Goal: Feedback & Contribution: Contribute content

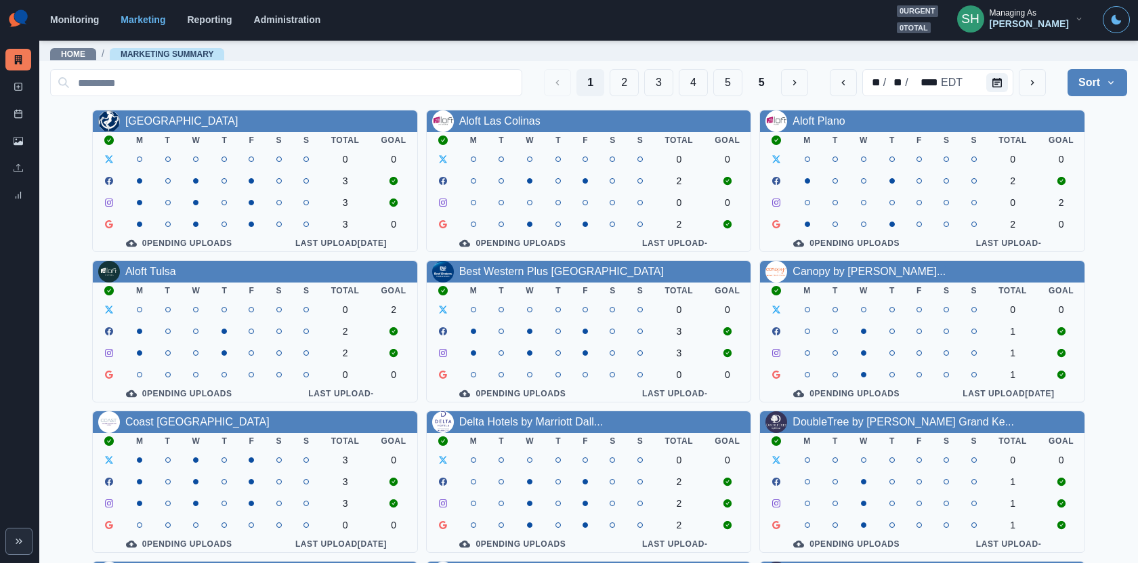
click at [1028, 28] on div "[PERSON_NAME]" at bounding box center [1029, 24] width 79 height 12
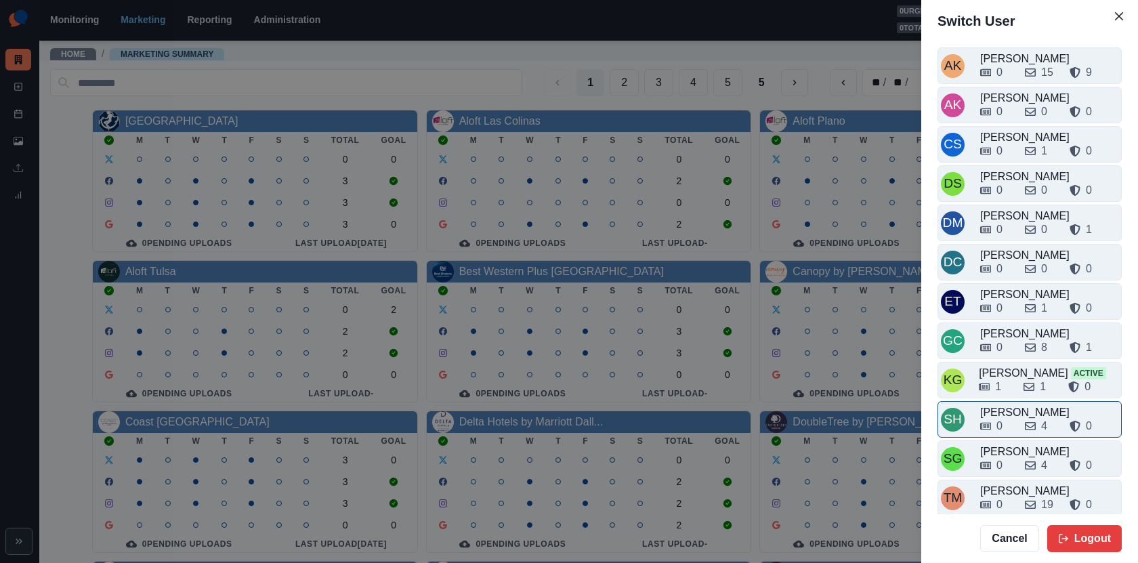
click at [1013, 419] on div "0" at bounding box center [997, 426] width 34 height 16
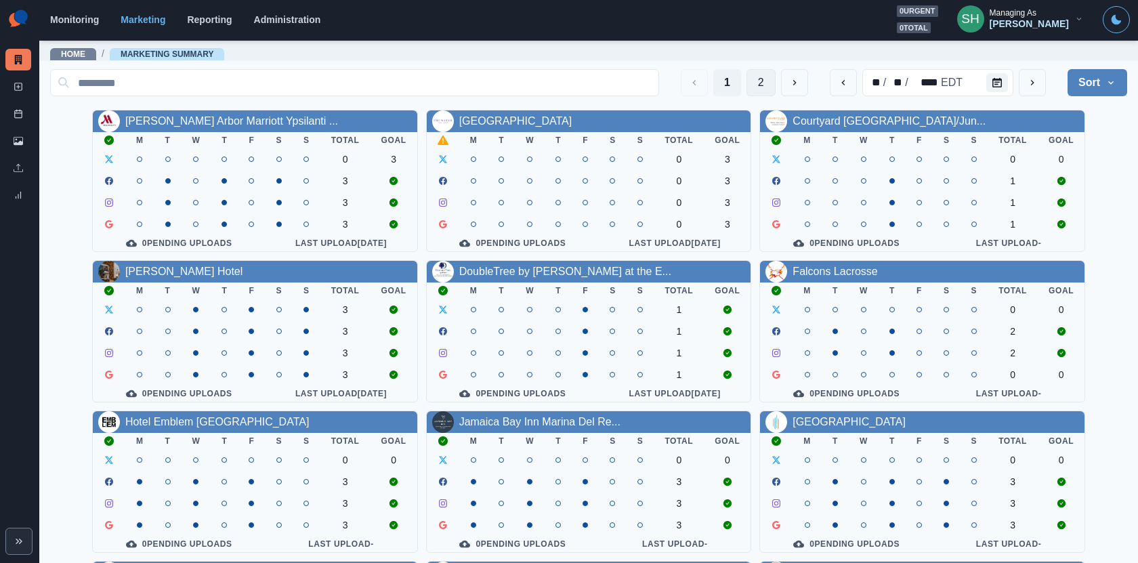
click at [763, 85] on button "2" at bounding box center [761, 82] width 29 height 27
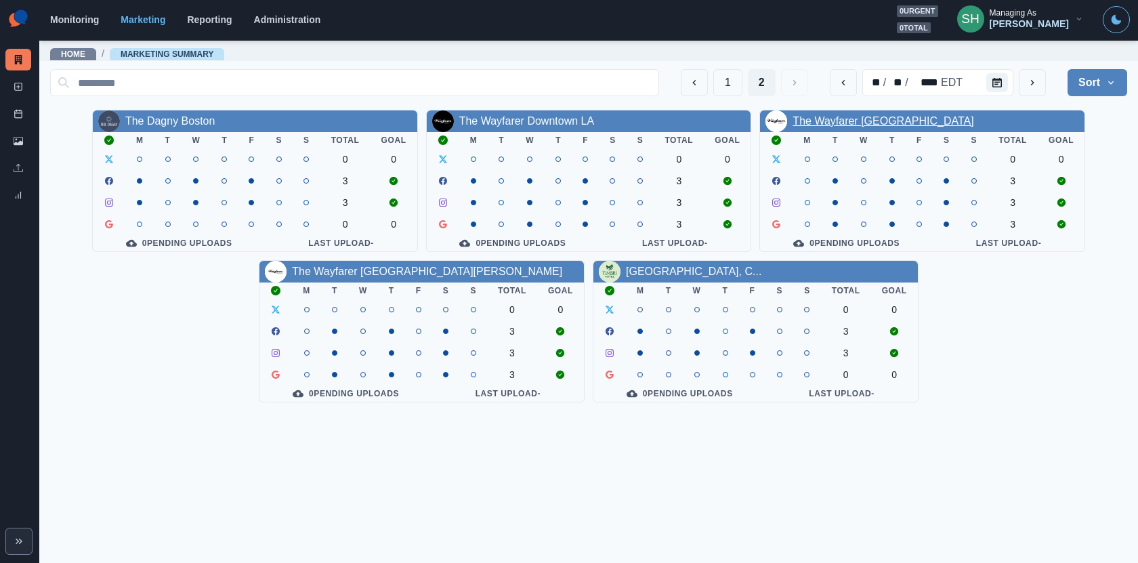
click at [822, 123] on link "The Wayfarer [GEOGRAPHIC_DATA]" at bounding box center [883, 121] width 181 height 12
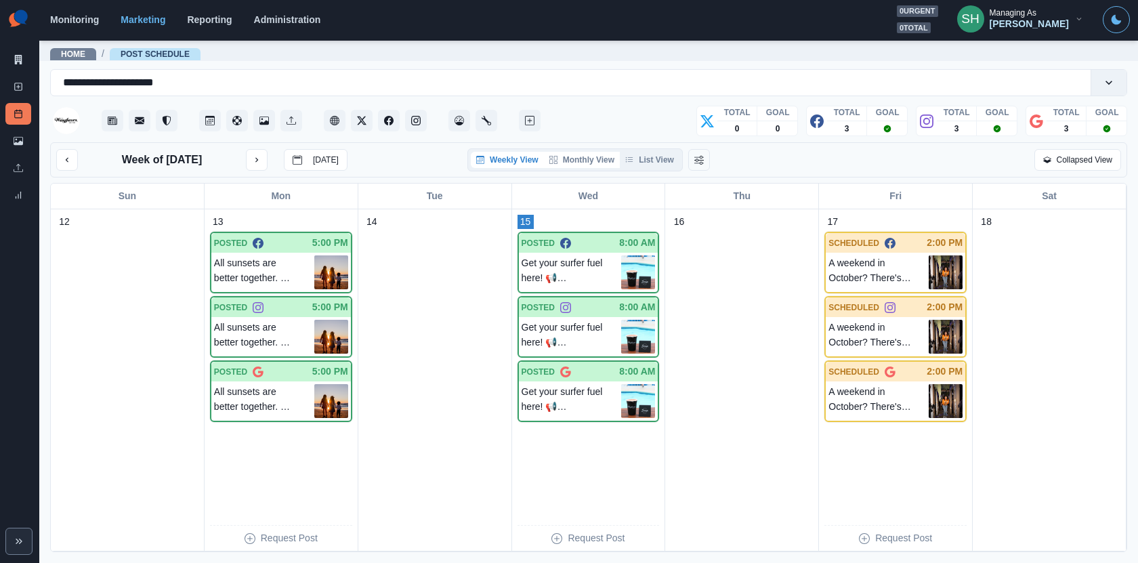
click at [600, 159] on button "Monthly View" at bounding box center [582, 160] width 76 height 16
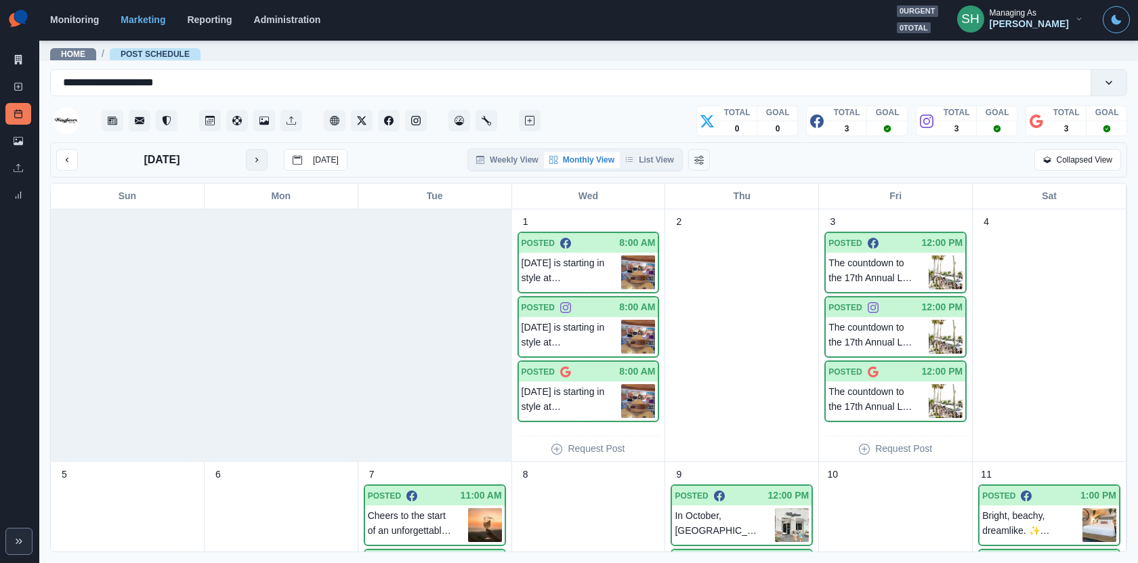
click at [250, 167] on button "next month" at bounding box center [257, 160] width 22 height 22
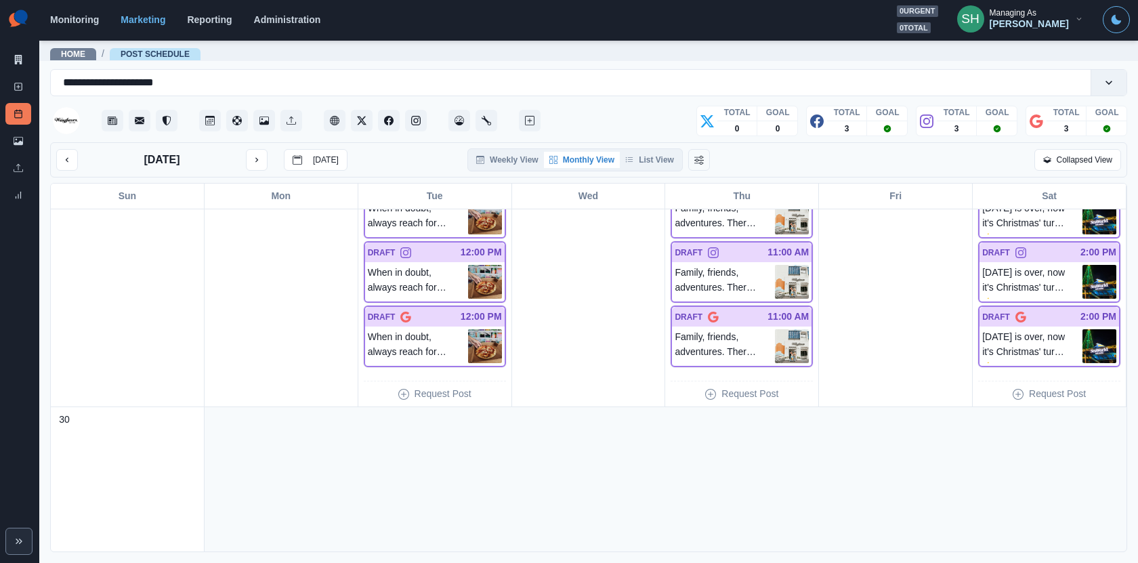
scroll to position [1079, 0]
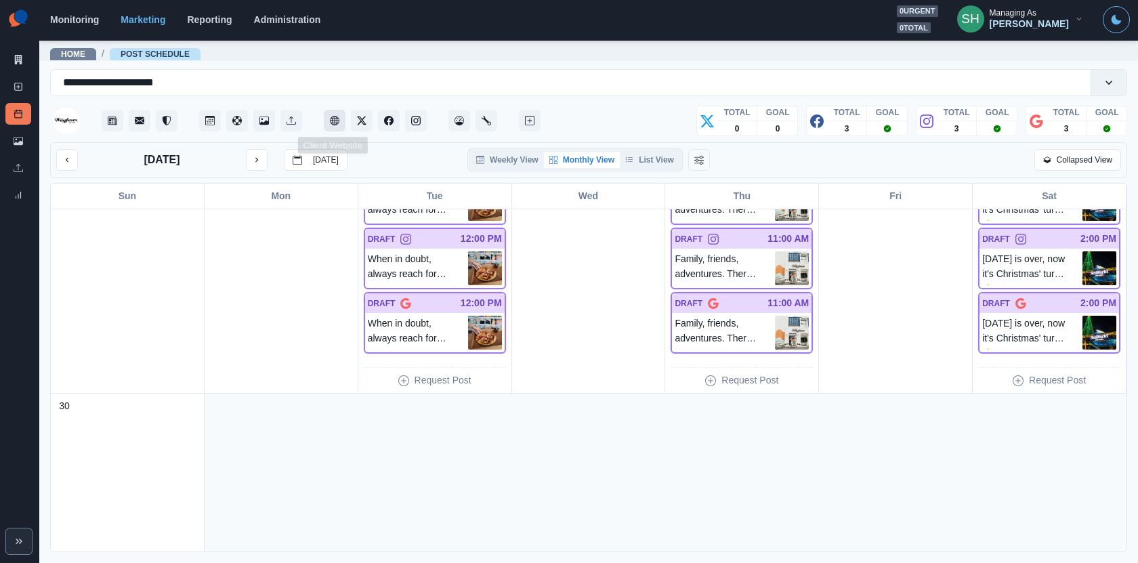
click at [327, 114] on button "Client Website" at bounding box center [335, 121] width 22 height 22
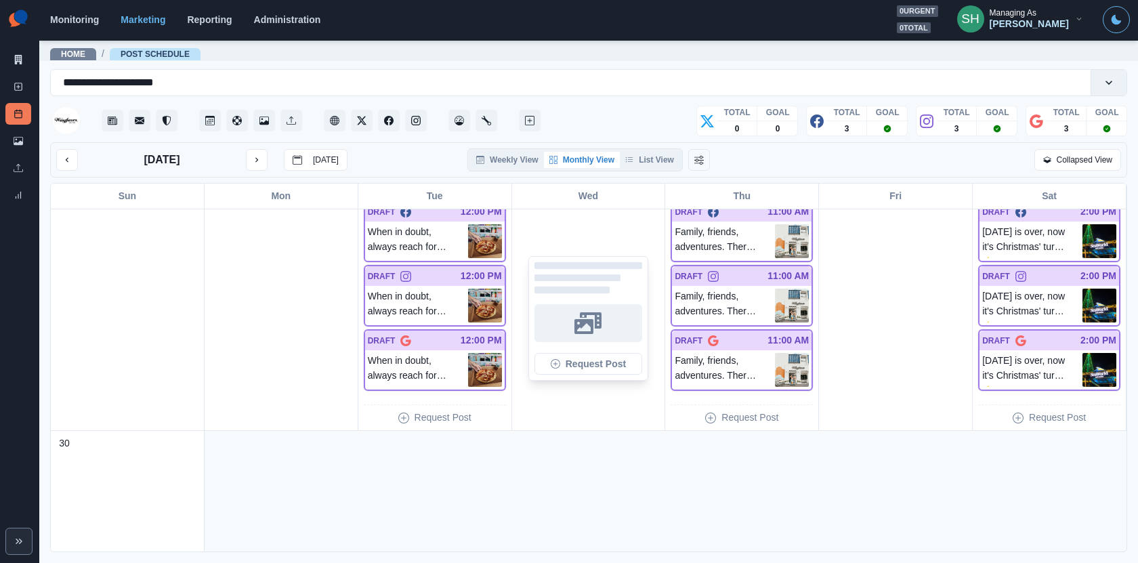
scroll to position [1173, 0]
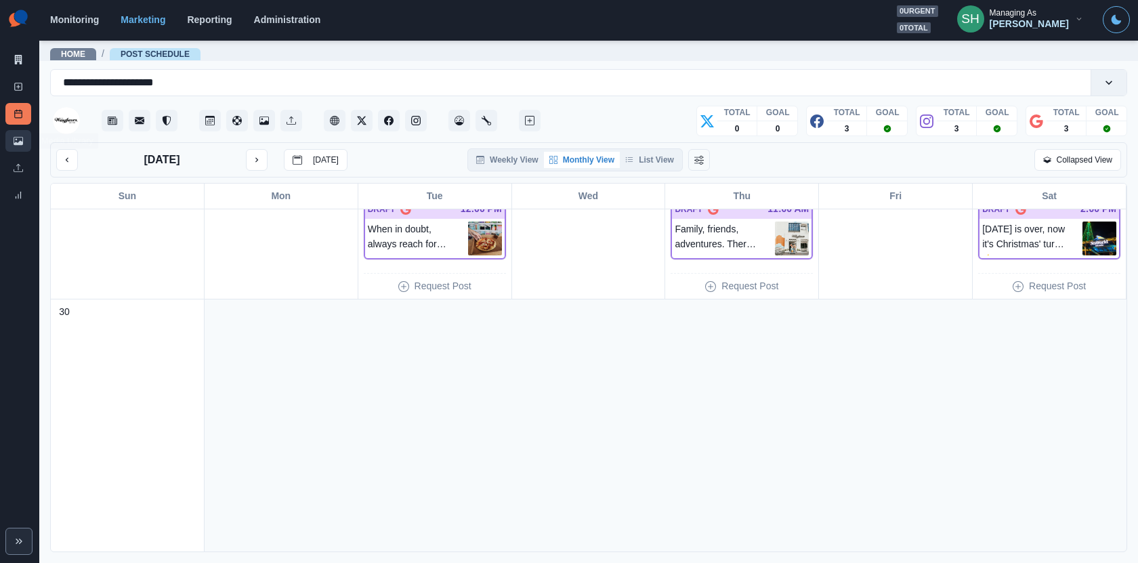
click at [21, 135] on link "Media Library" at bounding box center [18, 141] width 26 height 22
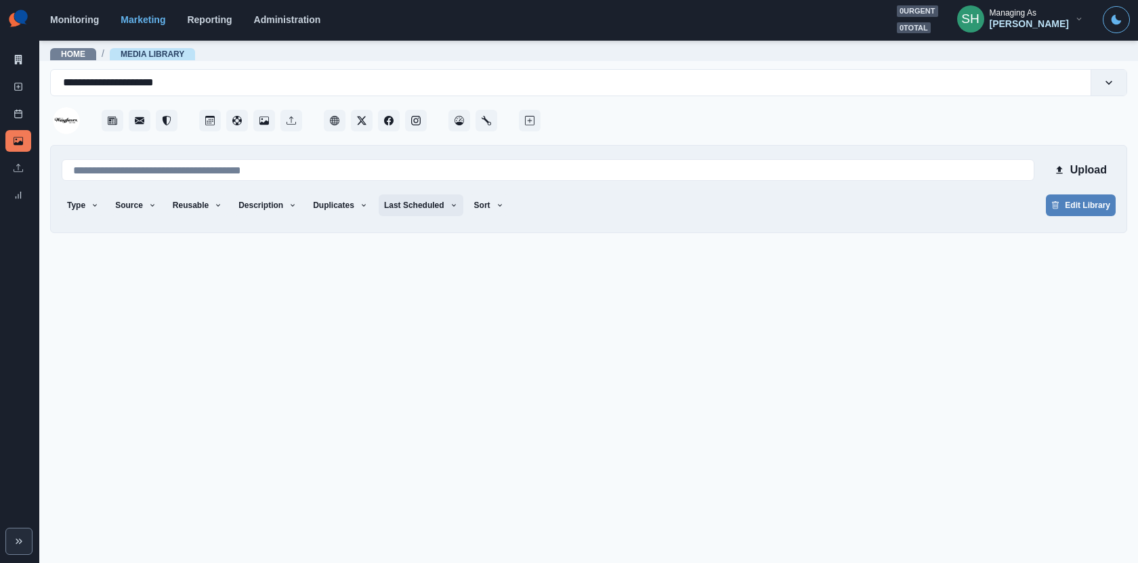
click at [440, 194] on button "Last Scheduled" at bounding box center [421, 205] width 85 height 22
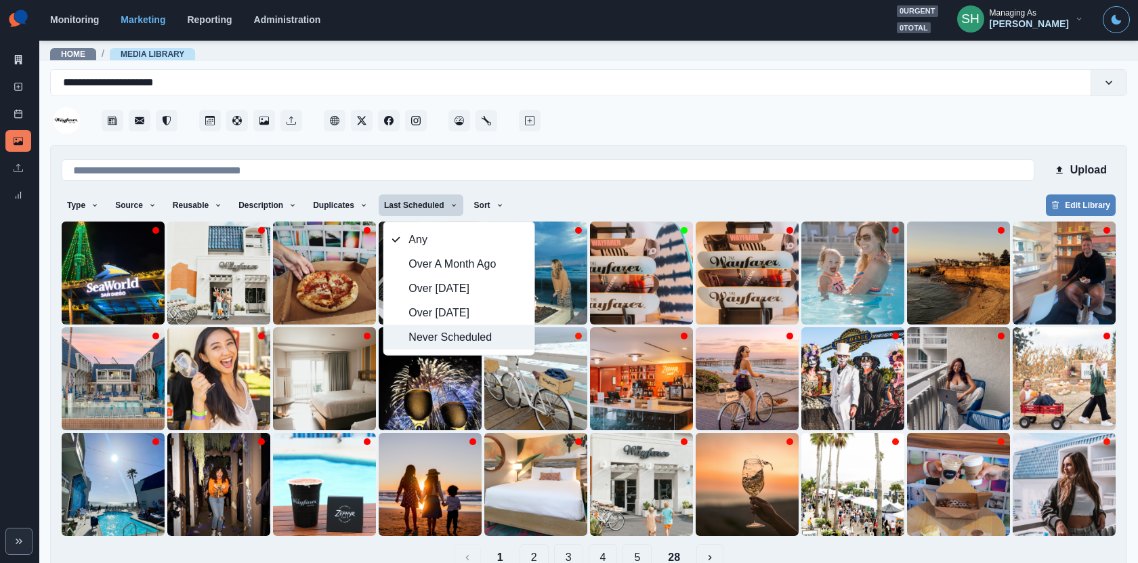
click at [451, 326] on button "Never Scheduled" at bounding box center [459, 337] width 150 height 24
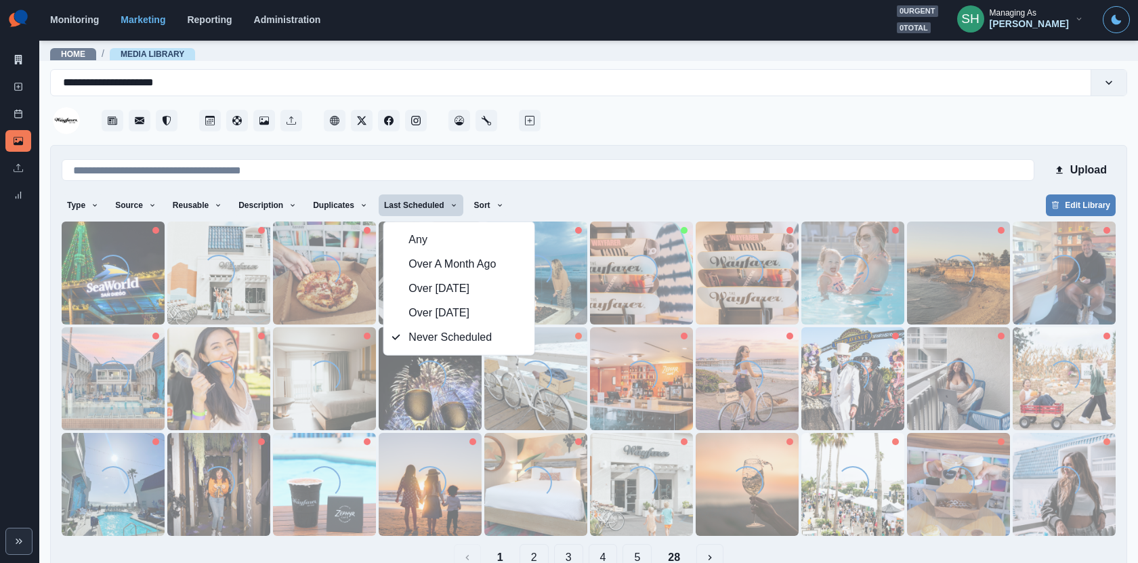
click at [623, 135] on div at bounding box center [835, 116] width 584 height 41
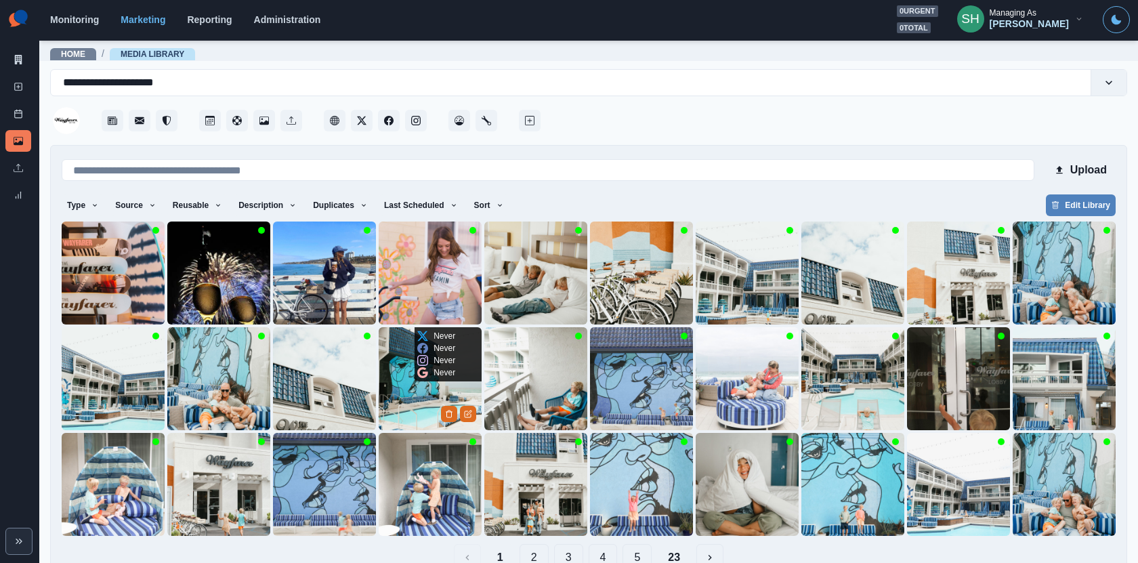
scroll to position [29, 0]
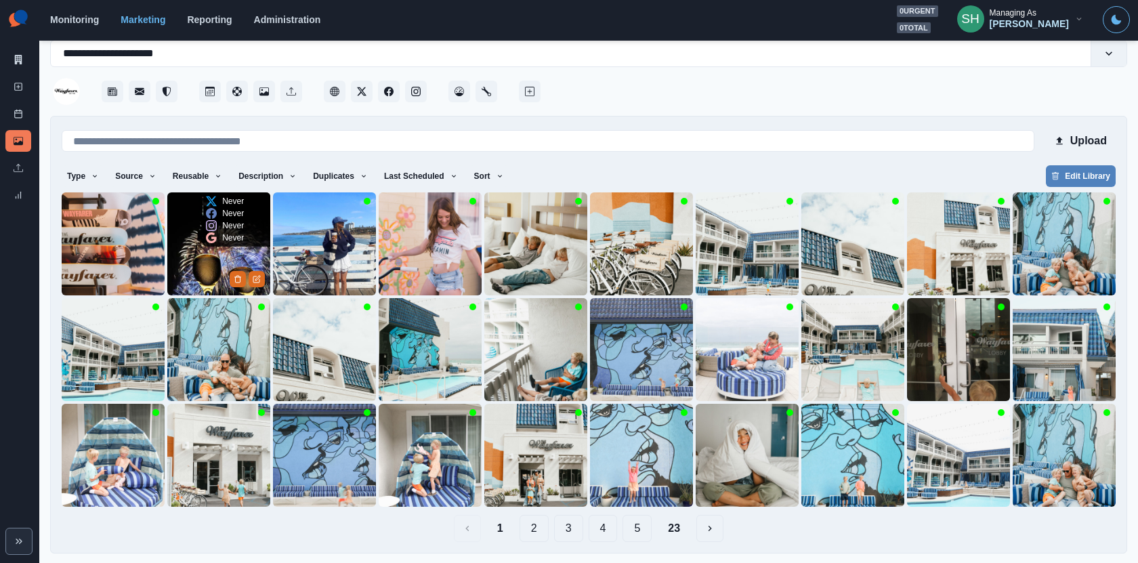
click at [201, 276] on img at bounding box center [218, 243] width 103 height 103
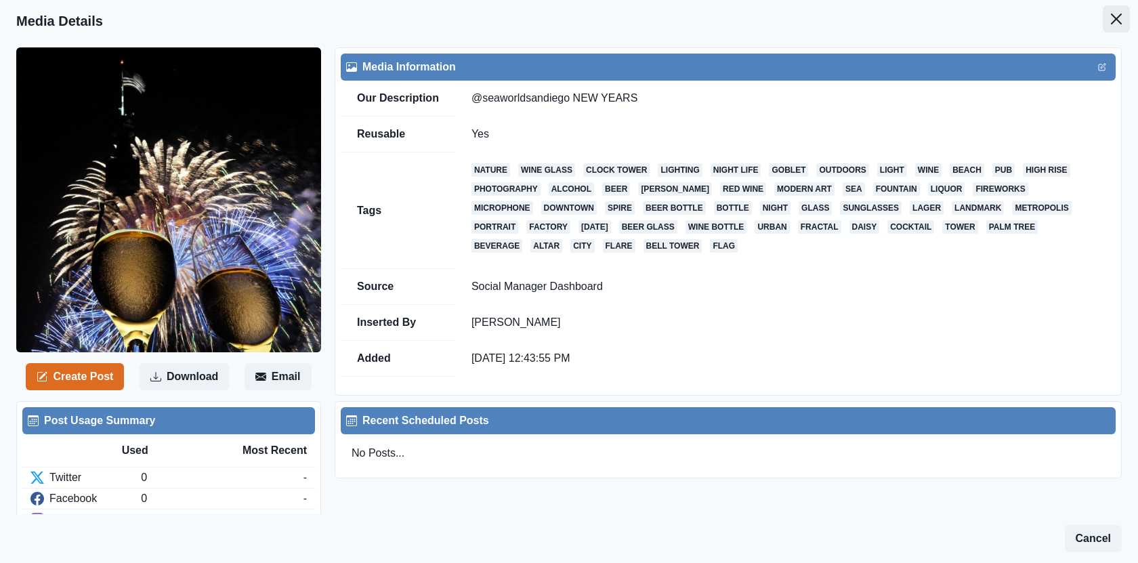
click at [1116, 22] on icon "Close" at bounding box center [1116, 19] width 11 height 11
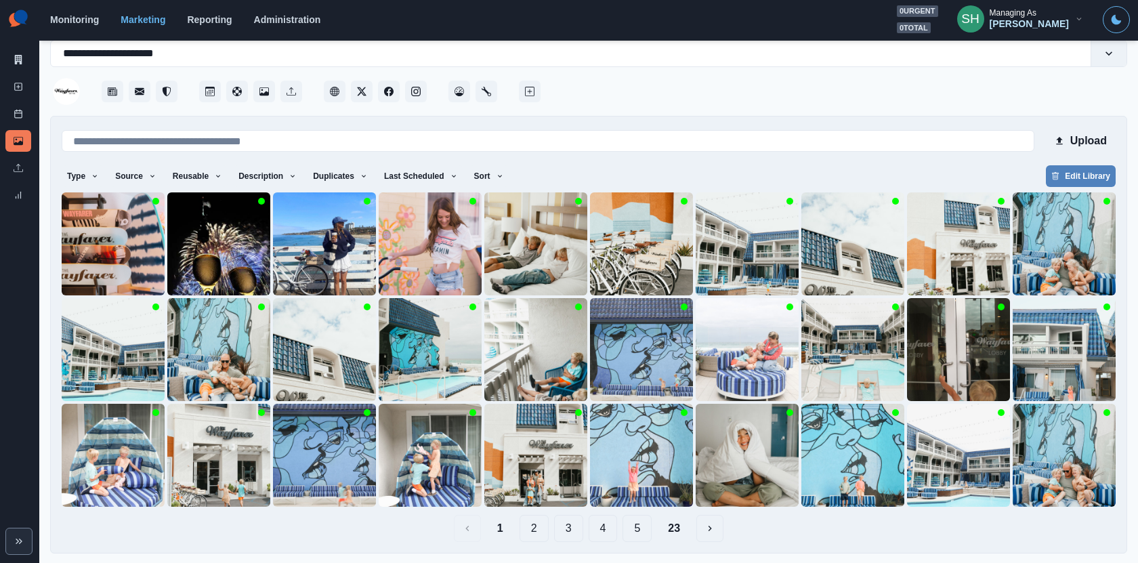
click at [530, 522] on button "2" at bounding box center [534, 528] width 29 height 27
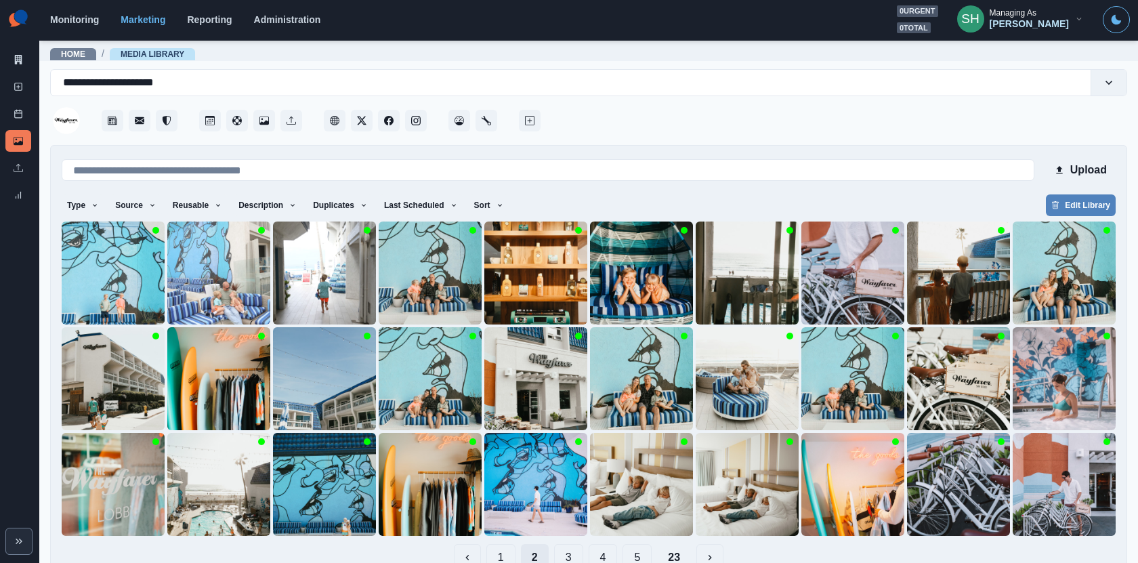
scroll to position [29, 0]
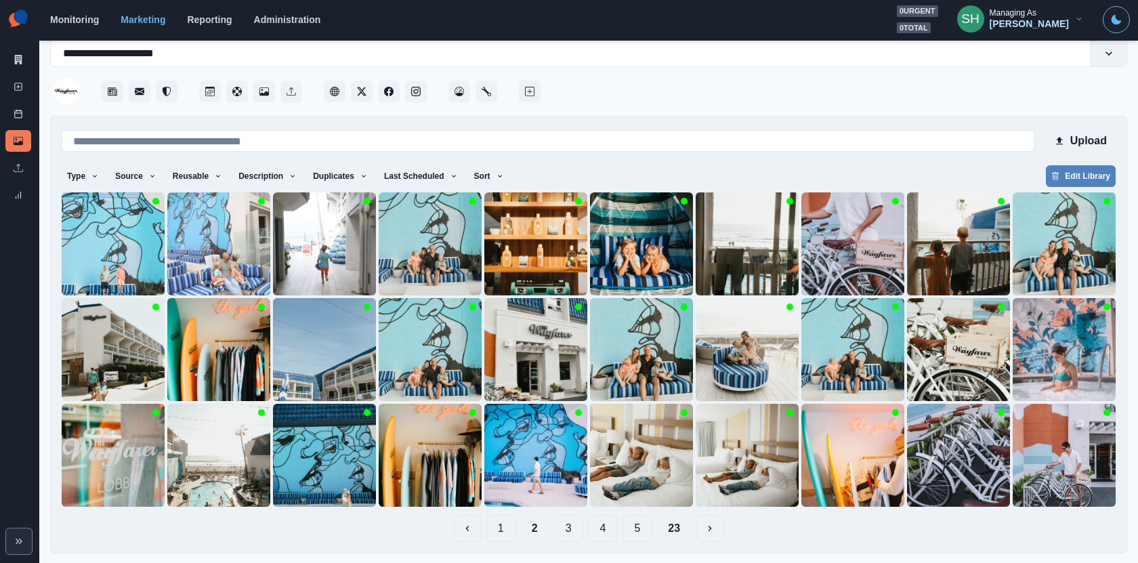
click at [499, 536] on button "1" at bounding box center [500, 528] width 29 height 27
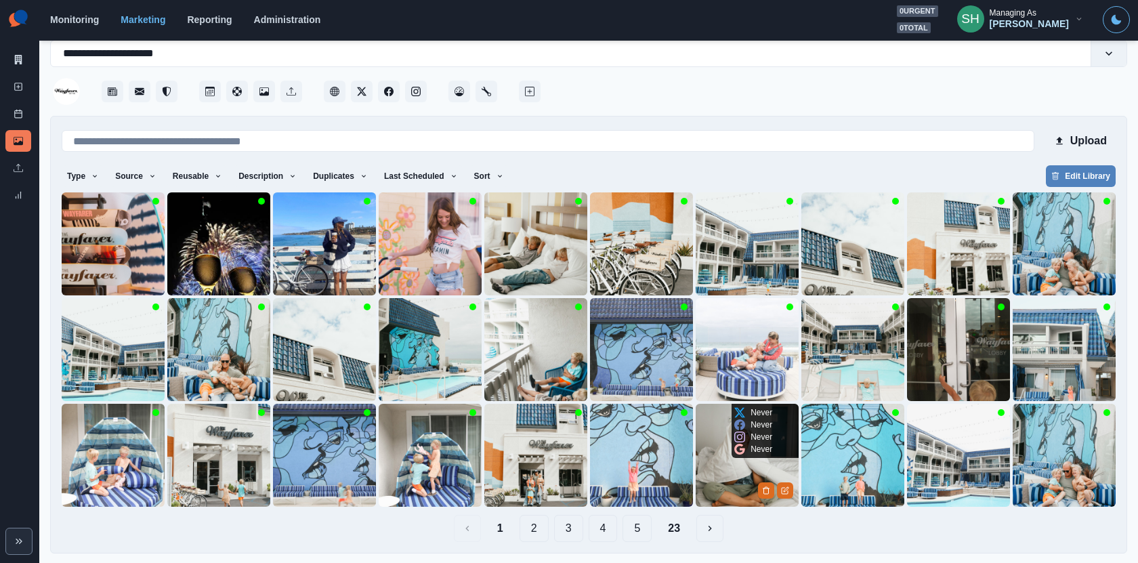
click at [734, 467] on img at bounding box center [747, 455] width 103 height 103
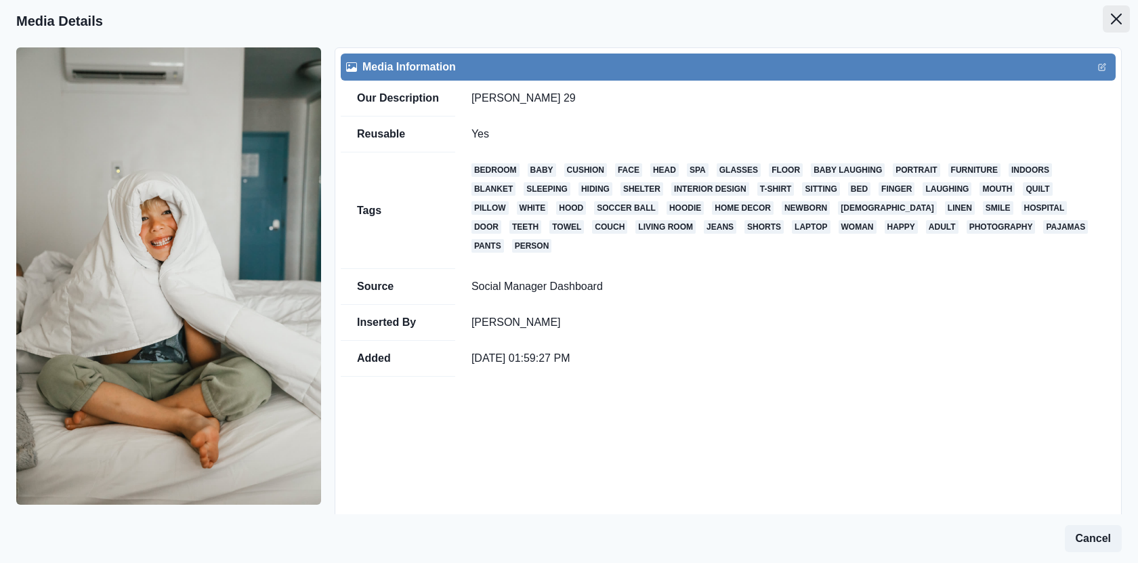
click at [1112, 18] on icon "Close" at bounding box center [1116, 19] width 11 height 11
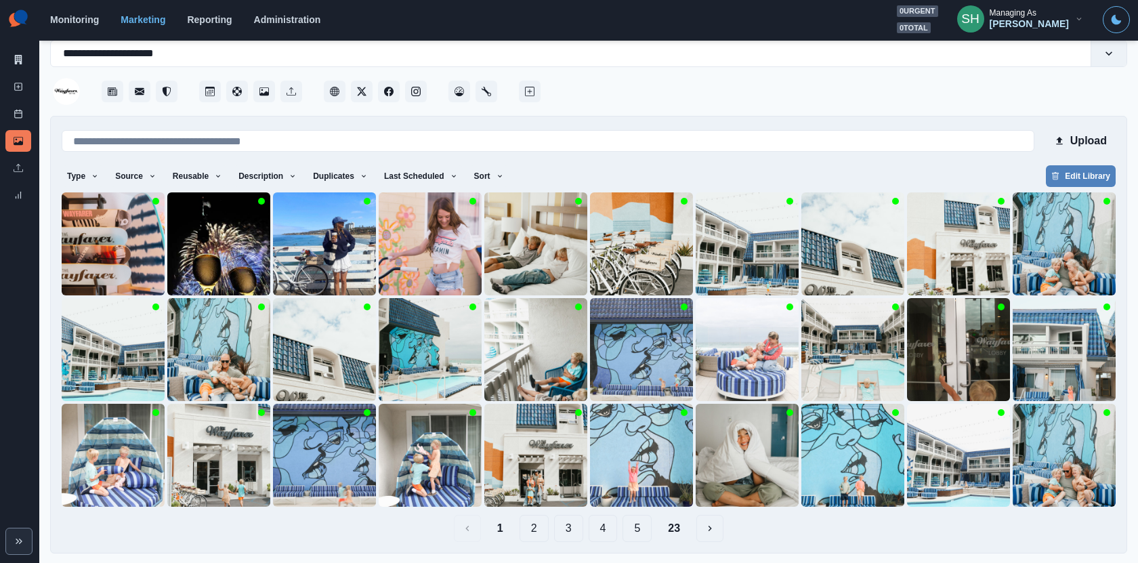
click at [523, 520] on button "2" at bounding box center [534, 528] width 29 height 27
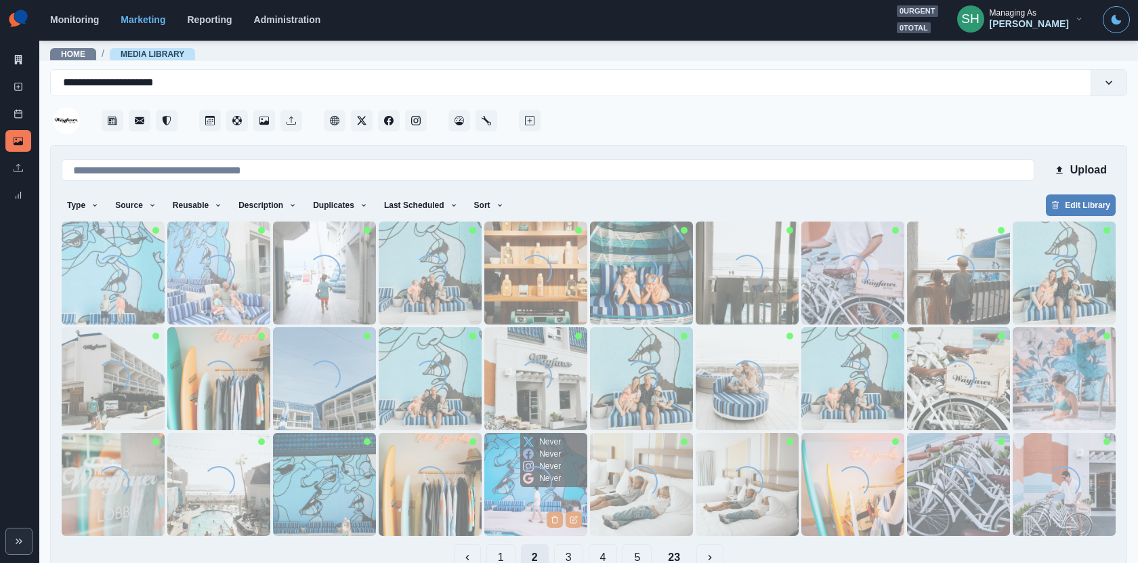
scroll to position [29, 0]
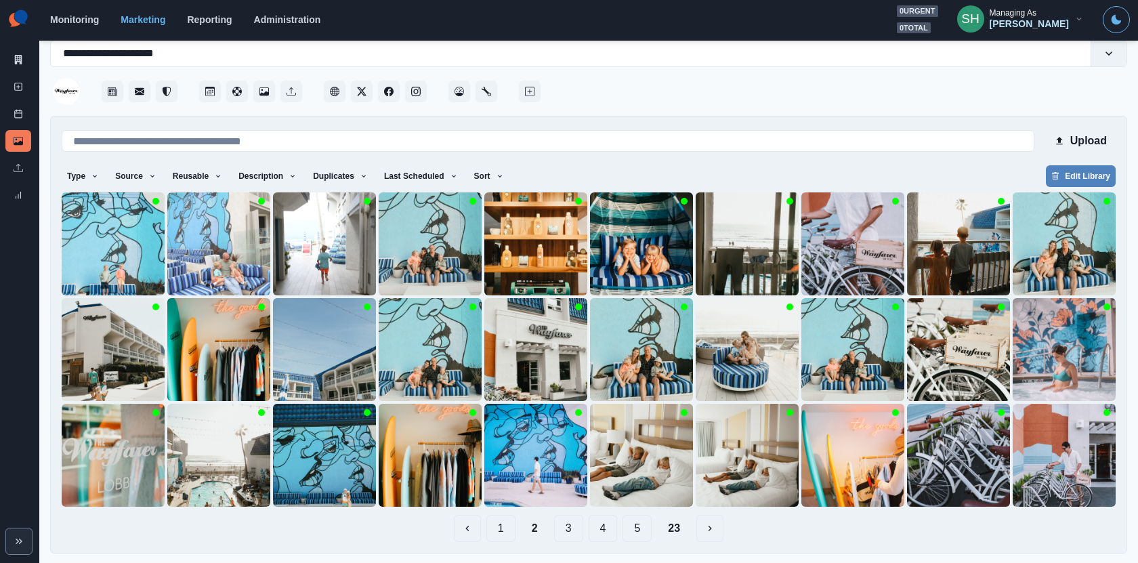
click at [556, 529] on button "3" at bounding box center [568, 528] width 29 height 27
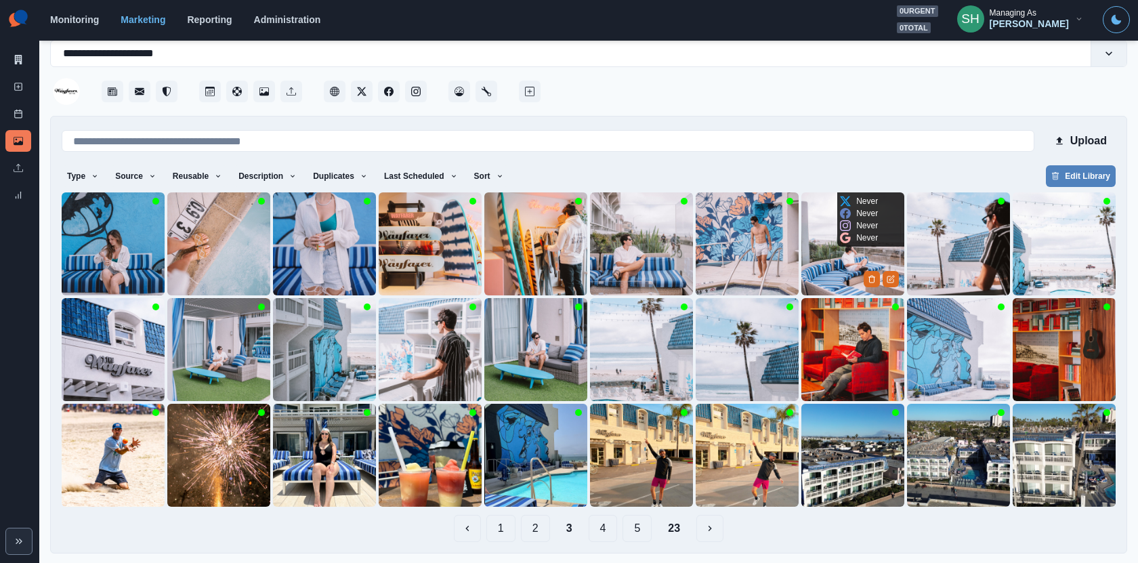
click at [814, 263] on img at bounding box center [852, 243] width 103 height 103
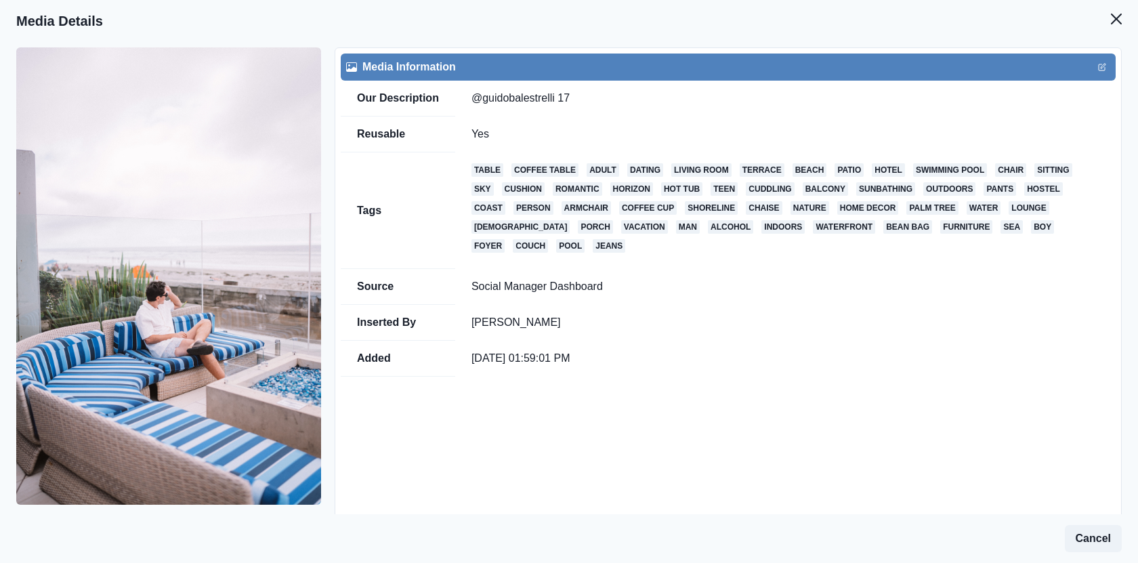
click at [1111, 38] on header "Media Details" at bounding box center [569, 21] width 1138 height 42
click at [1113, 16] on icon "Close" at bounding box center [1116, 19] width 11 height 11
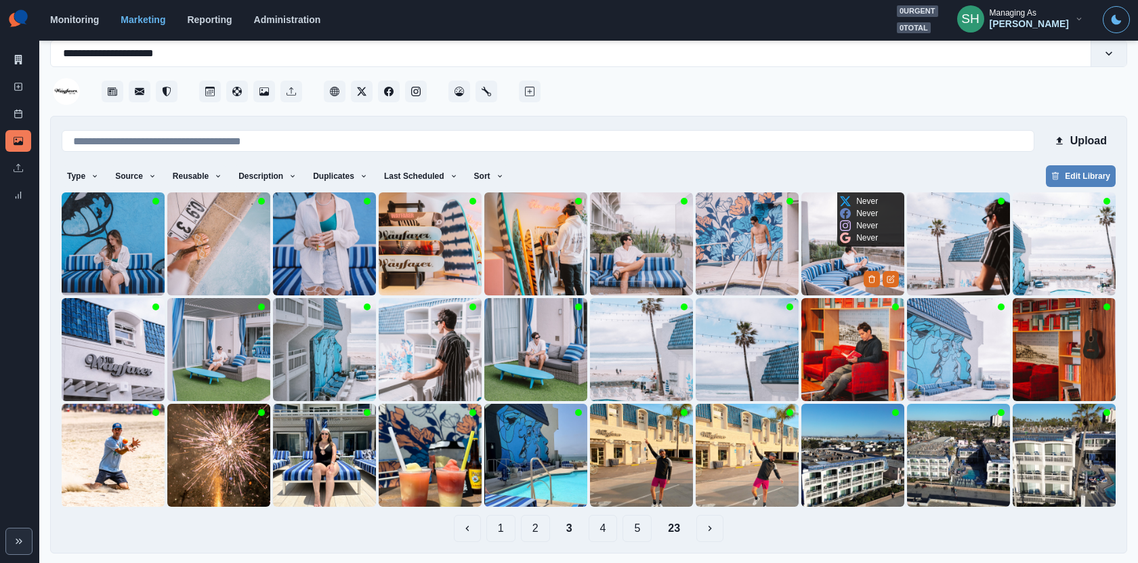
click at [849, 252] on img at bounding box center [852, 243] width 103 height 103
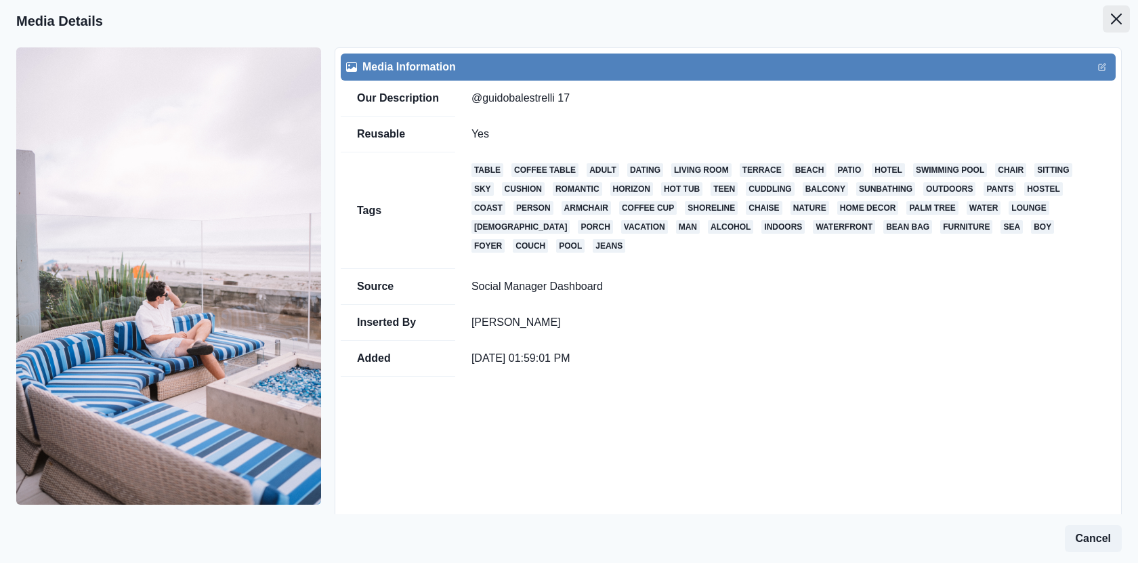
click at [1115, 15] on icon "Close" at bounding box center [1116, 19] width 11 height 11
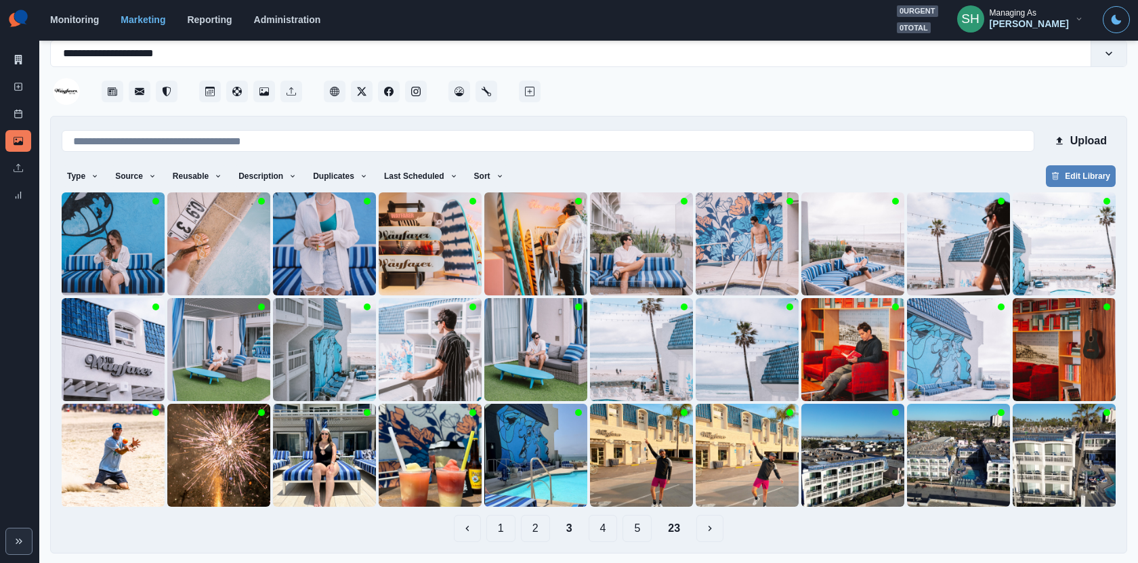
click at [589, 525] on button "4" at bounding box center [603, 528] width 29 height 27
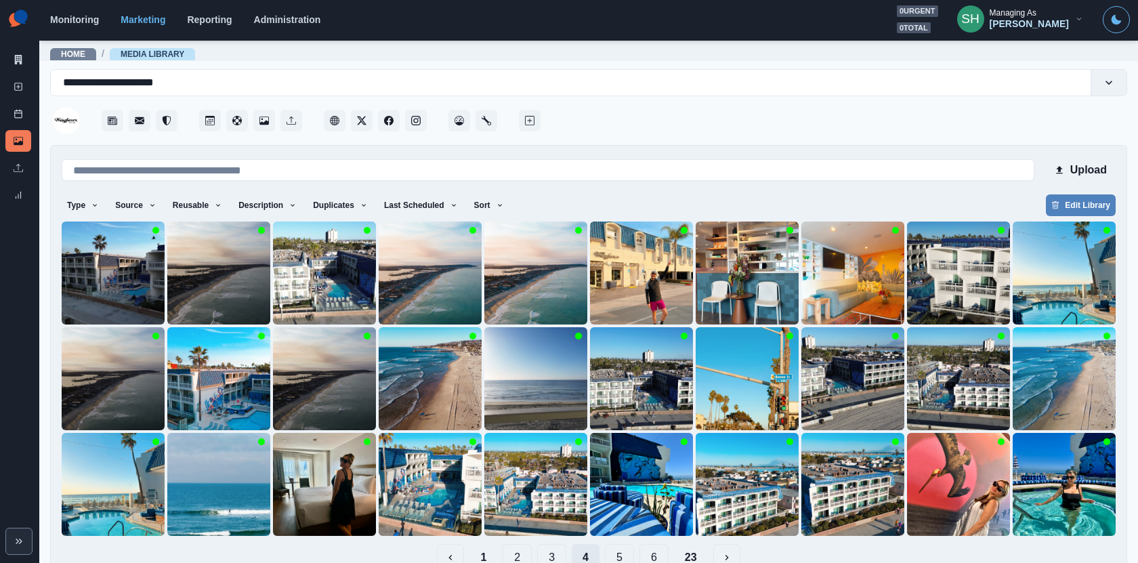
scroll to position [29, 0]
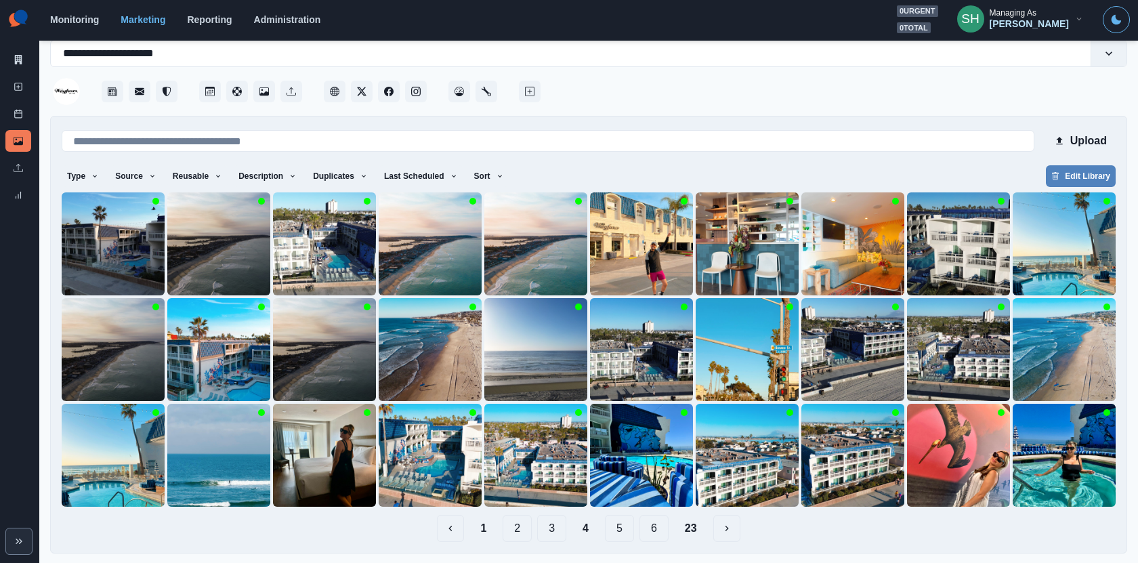
click at [618, 523] on button "5" at bounding box center [619, 528] width 29 height 27
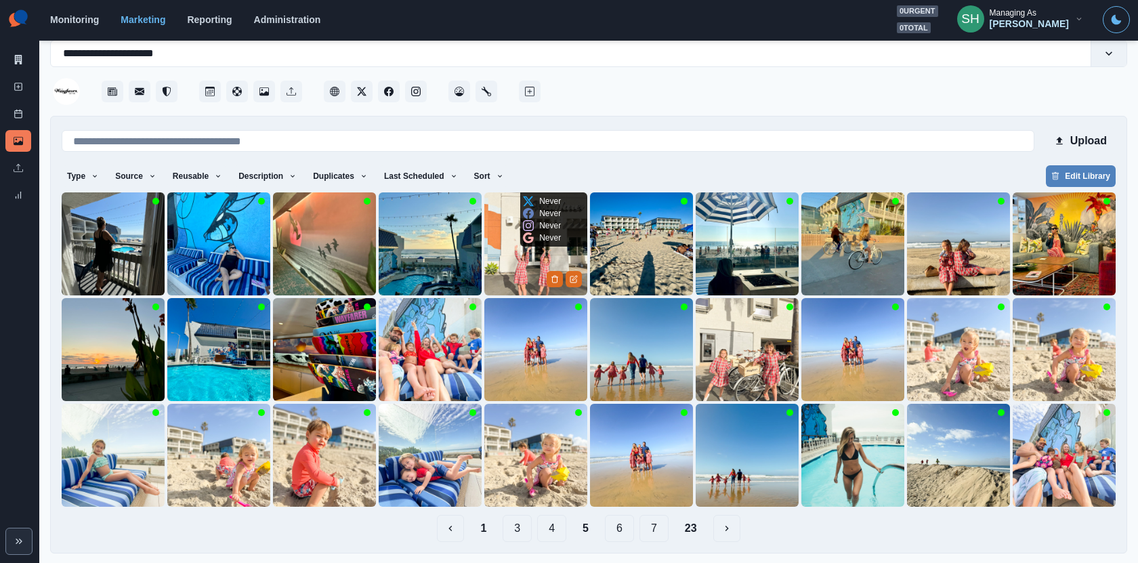
click at [534, 261] on img at bounding box center [535, 243] width 103 height 103
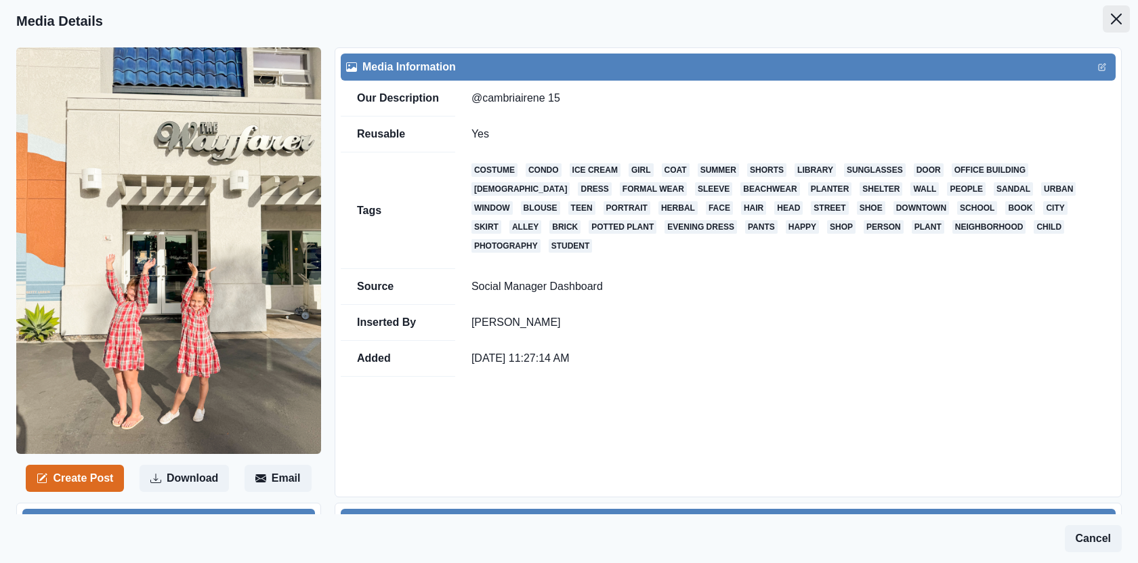
click at [1116, 11] on button "Close" at bounding box center [1116, 18] width 27 height 27
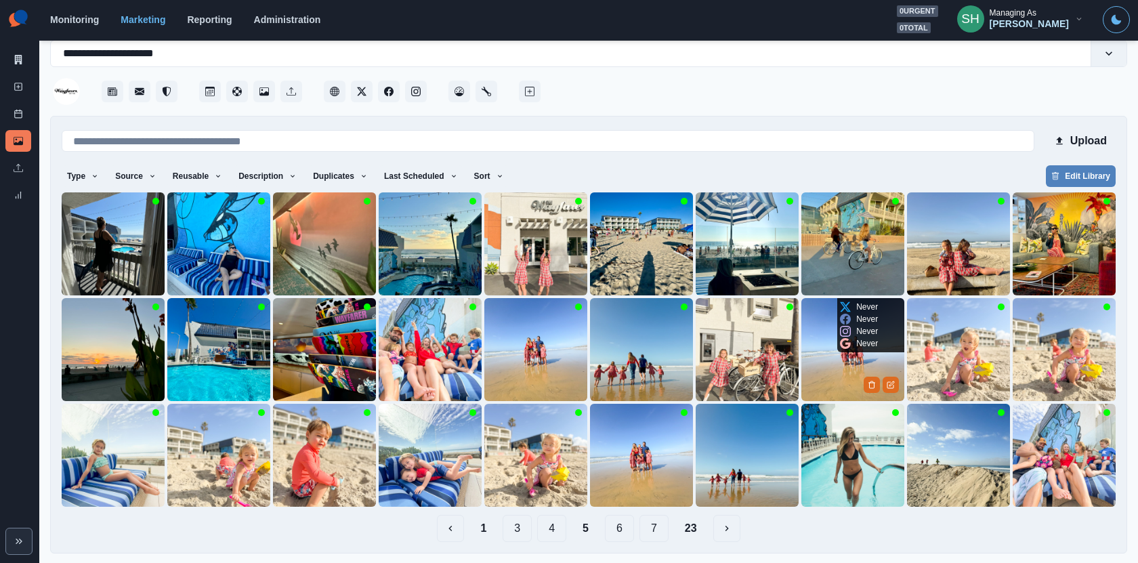
click at [845, 360] on img at bounding box center [852, 349] width 103 height 103
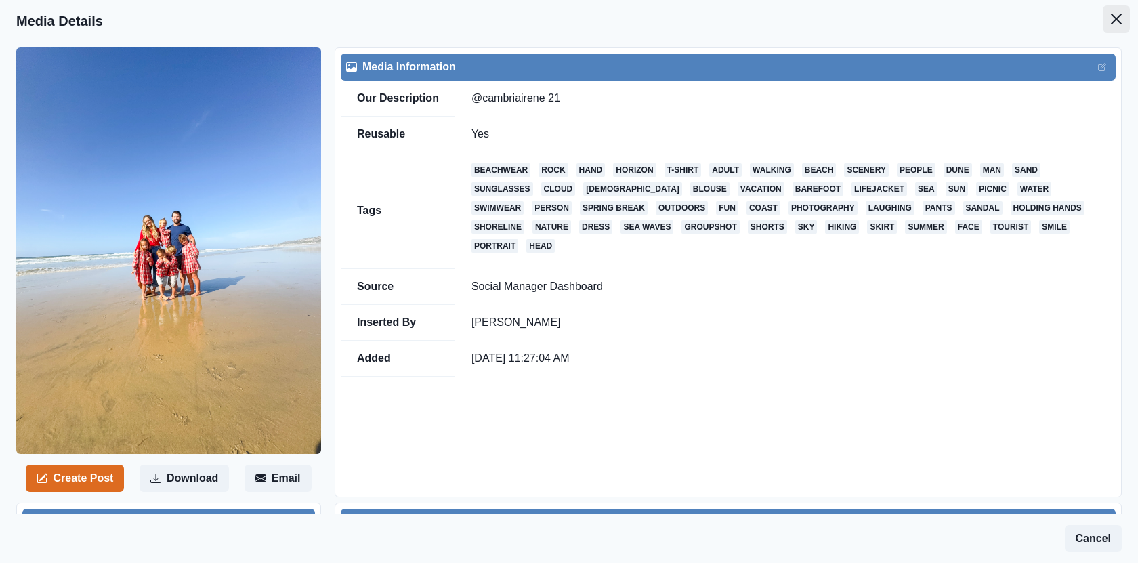
click at [1126, 13] on button "Close" at bounding box center [1116, 18] width 27 height 27
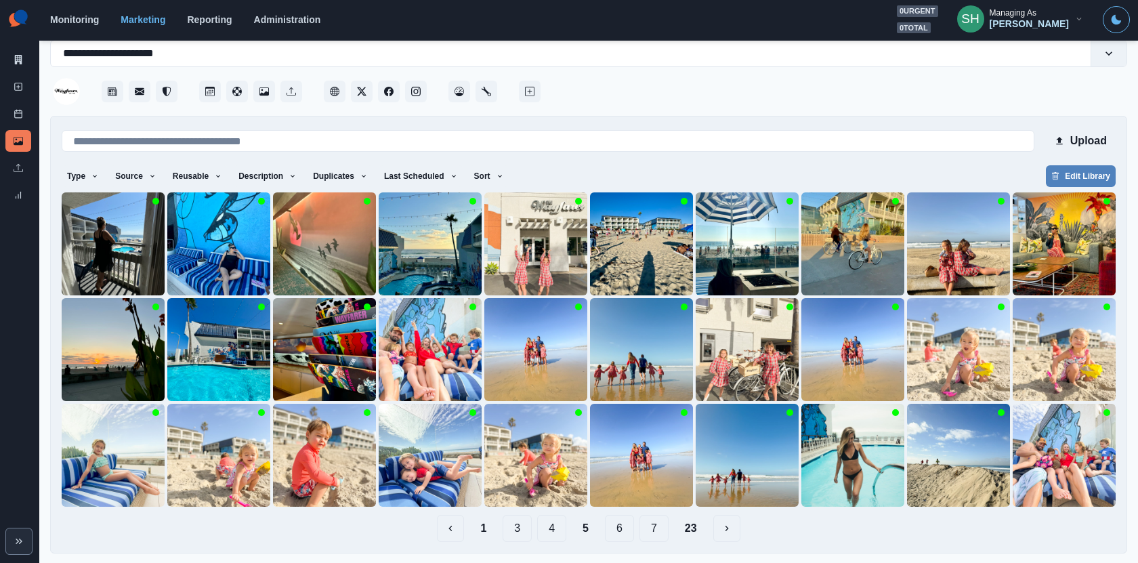
click at [613, 526] on button "6" at bounding box center [619, 528] width 29 height 27
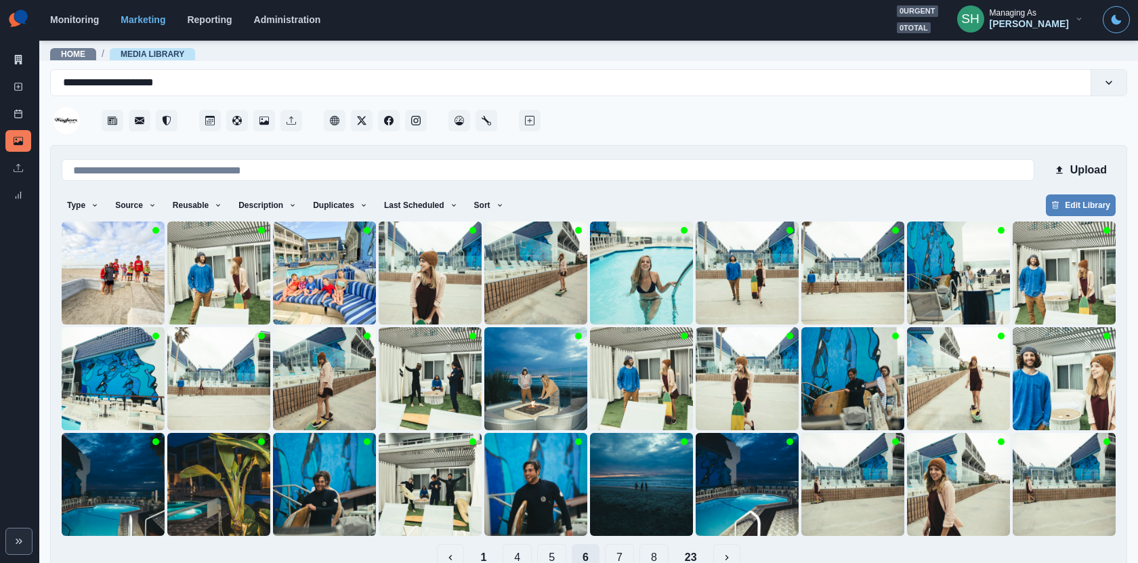
scroll to position [29, 0]
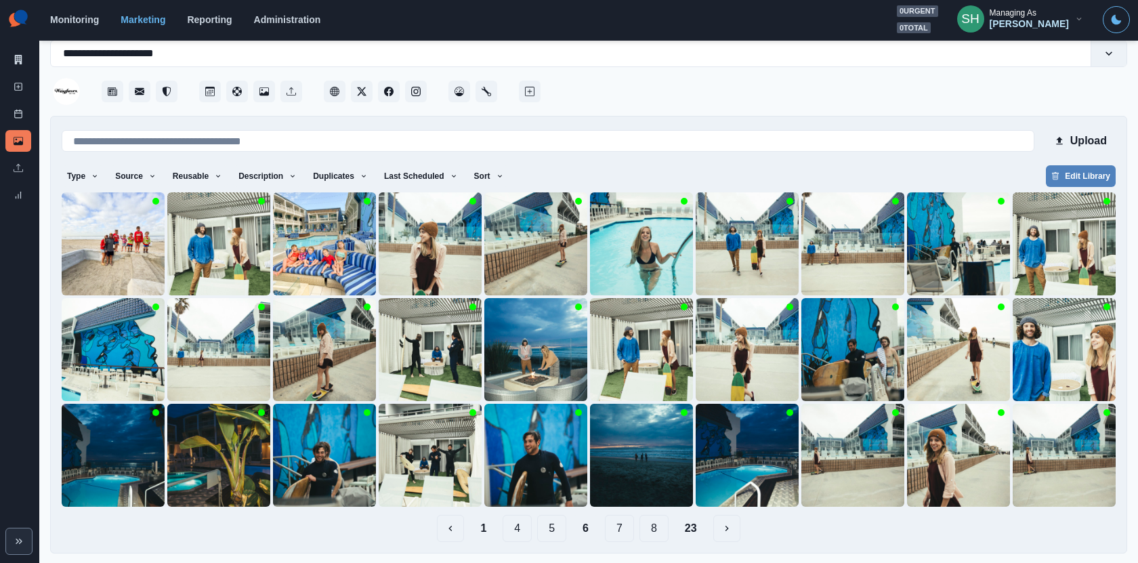
click at [612, 522] on button "7" at bounding box center [619, 528] width 29 height 27
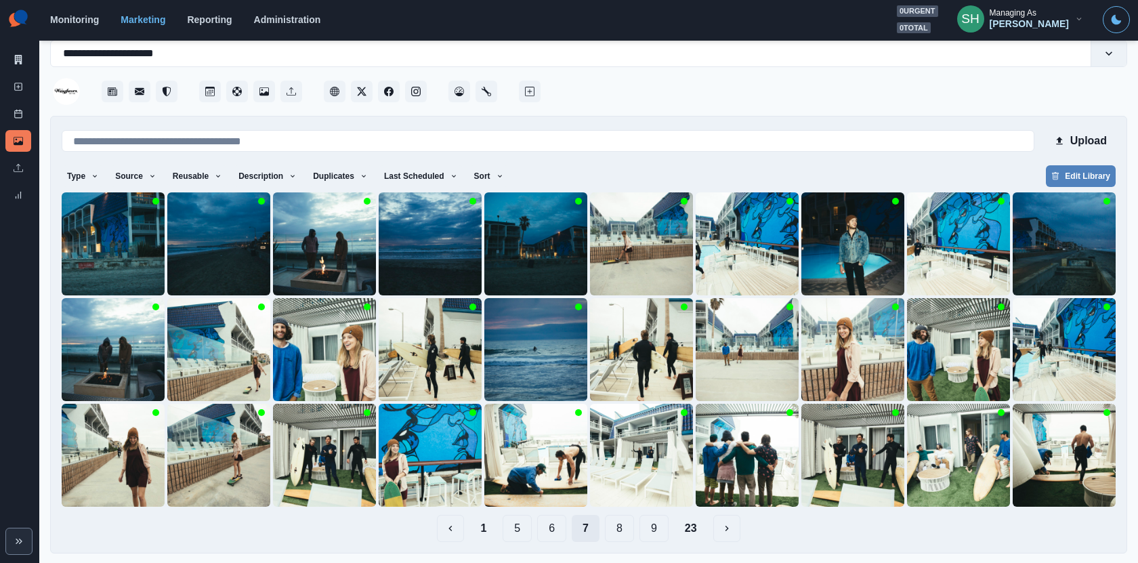
click at [612, 522] on button "8" at bounding box center [619, 528] width 29 height 27
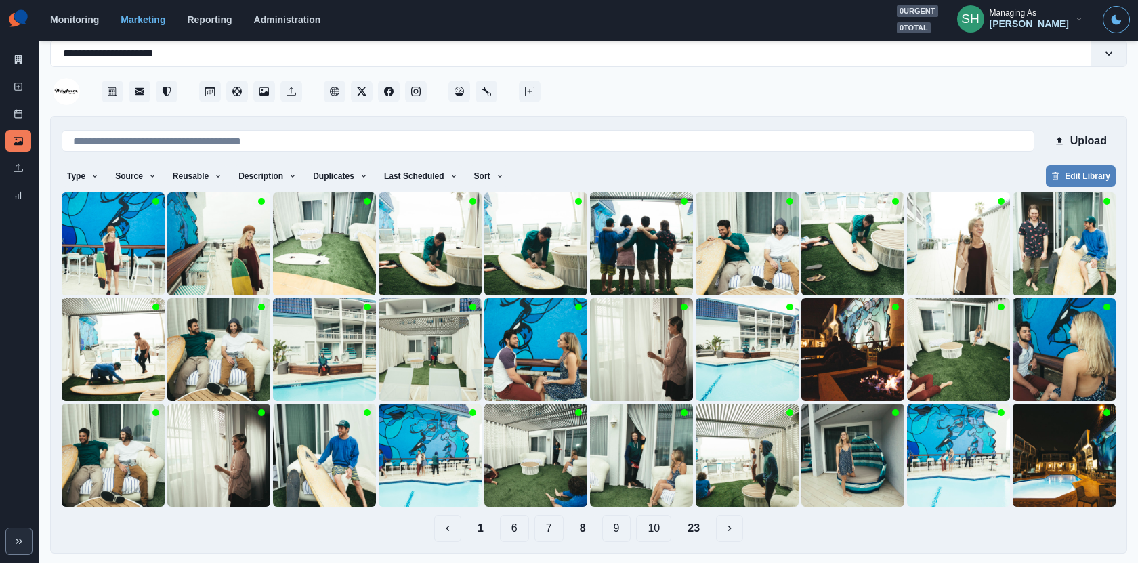
click at [612, 522] on button "9" at bounding box center [616, 528] width 29 height 27
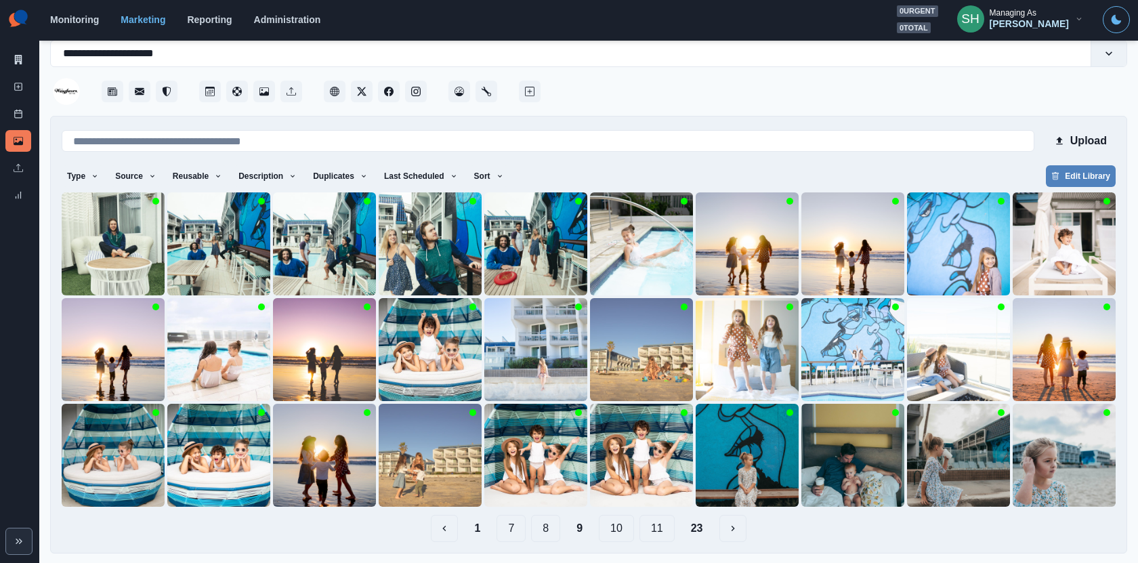
click at [612, 522] on button "10" at bounding box center [616, 528] width 35 height 27
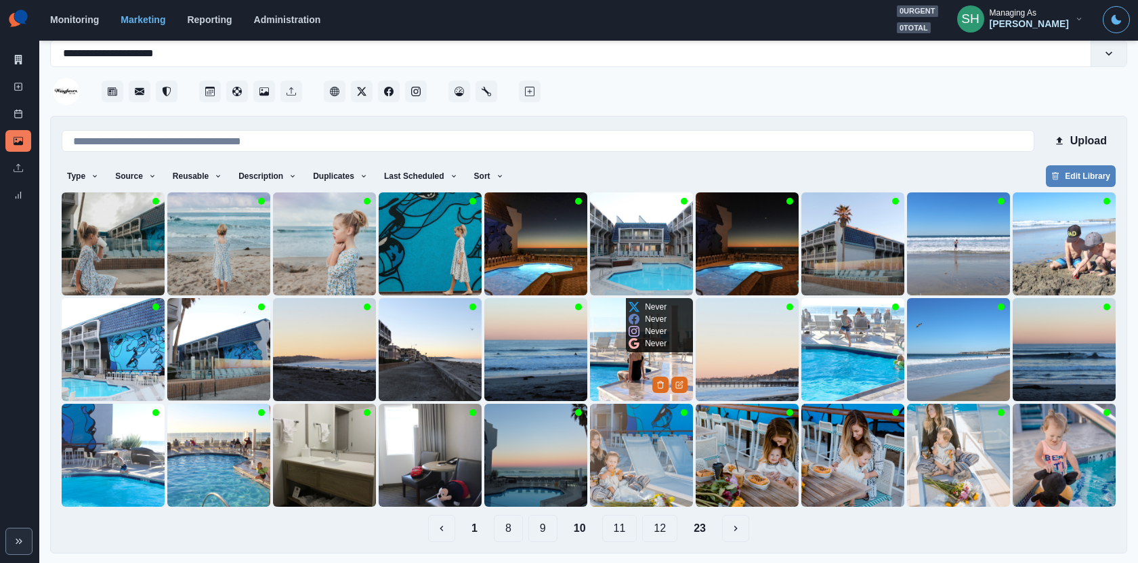
click at [622, 391] on img at bounding box center [641, 349] width 103 height 103
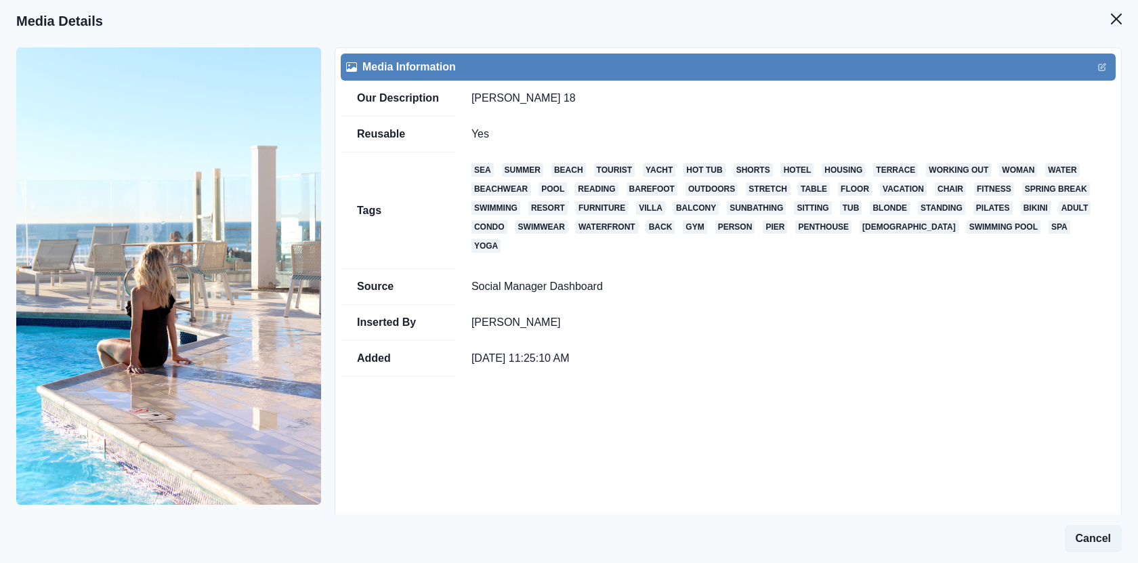
click at [1130, 20] on header "Media Details" at bounding box center [569, 21] width 1138 height 42
click at [1116, 20] on icon "Close" at bounding box center [1116, 19] width 11 height 11
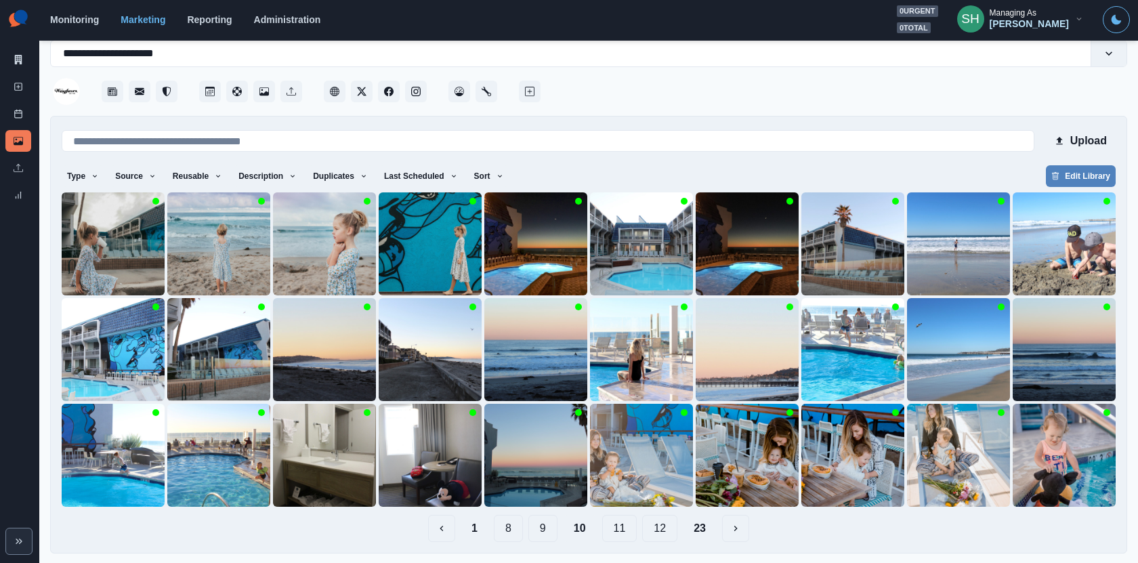
click at [617, 521] on button "11" at bounding box center [619, 528] width 35 height 27
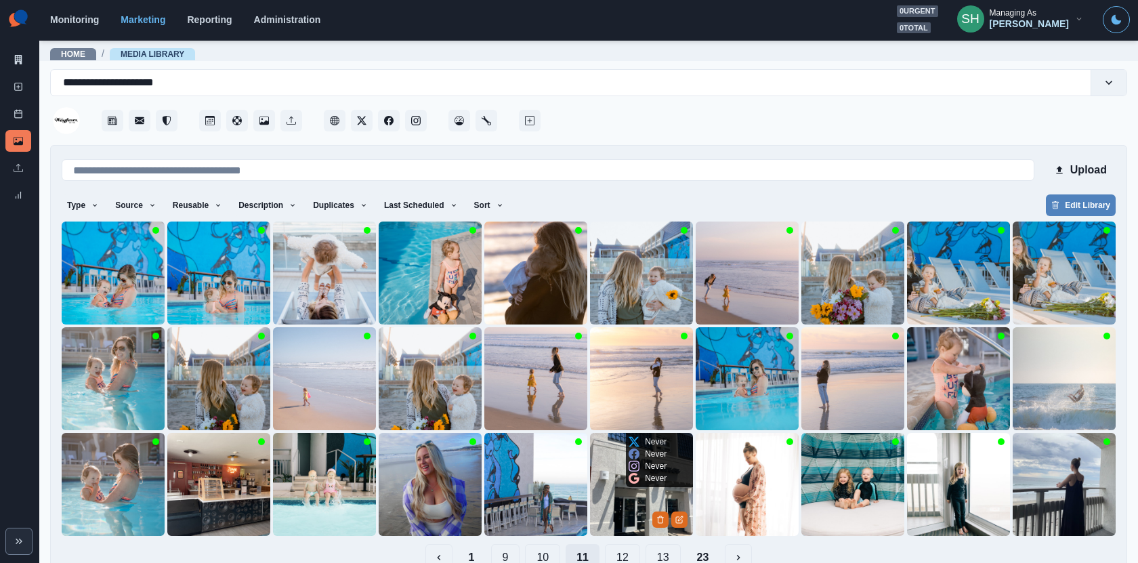
scroll to position [29, 0]
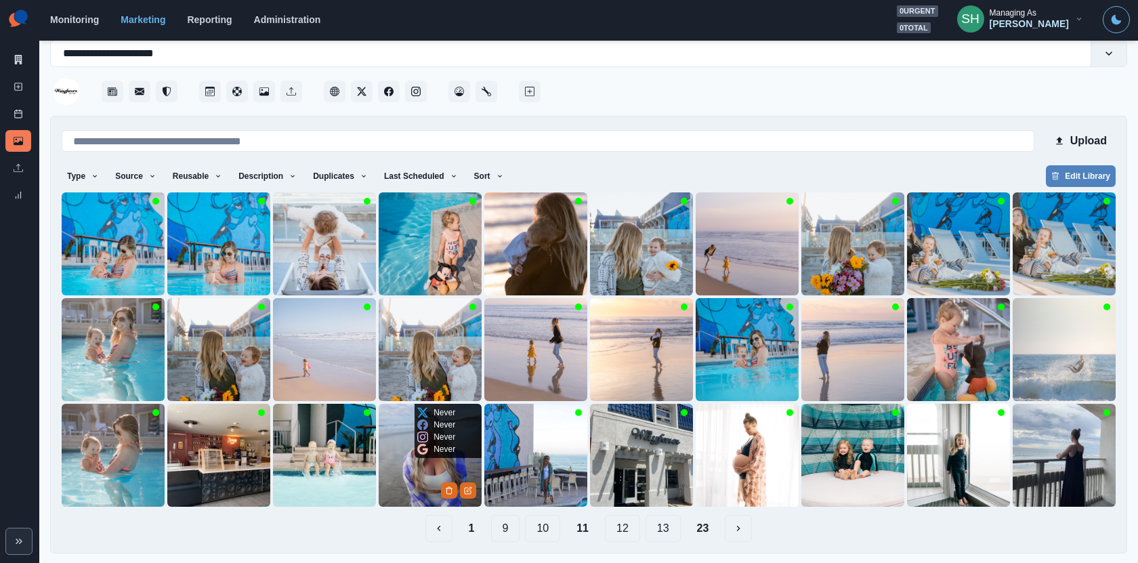
click at [418, 482] on img at bounding box center [430, 455] width 103 height 103
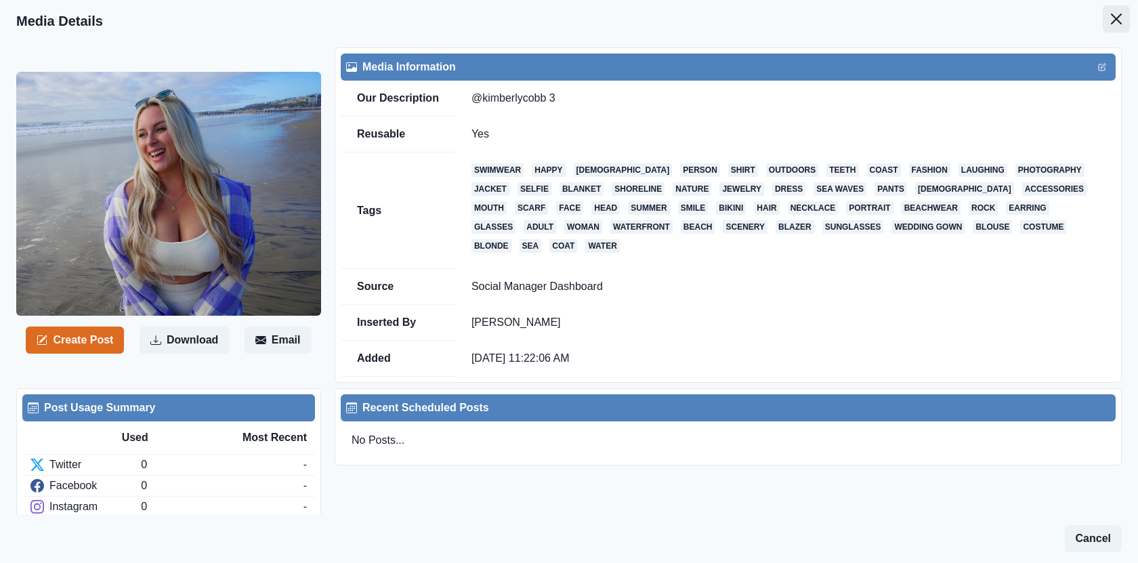
click at [1116, 9] on button "Close" at bounding box center [1116, 18] width 27 height 27
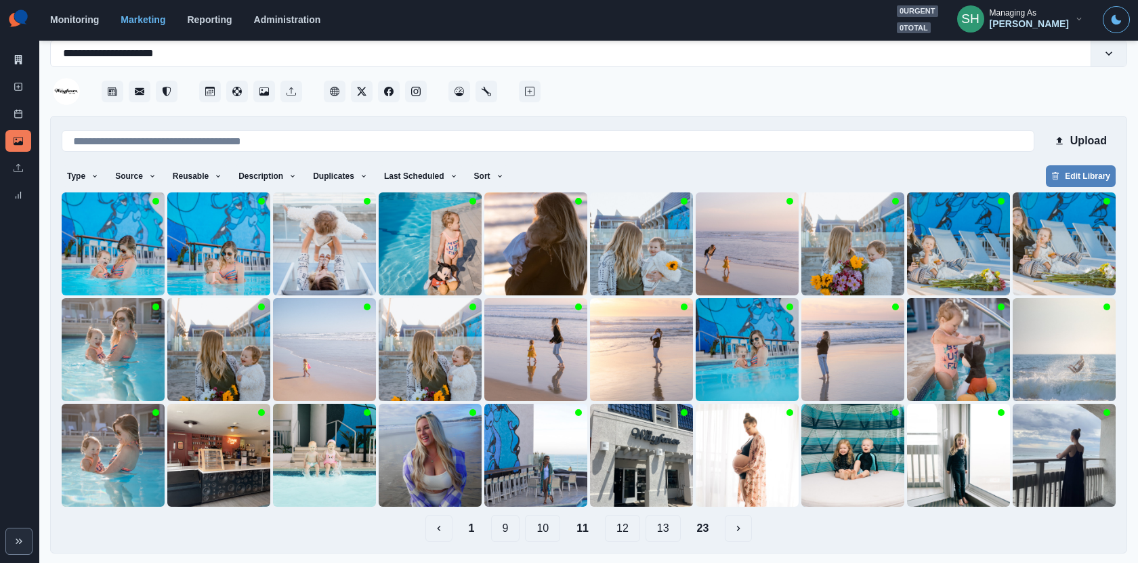
click at [619, 526] on button "12" at bounding box center [622, 528] width 35 height 27
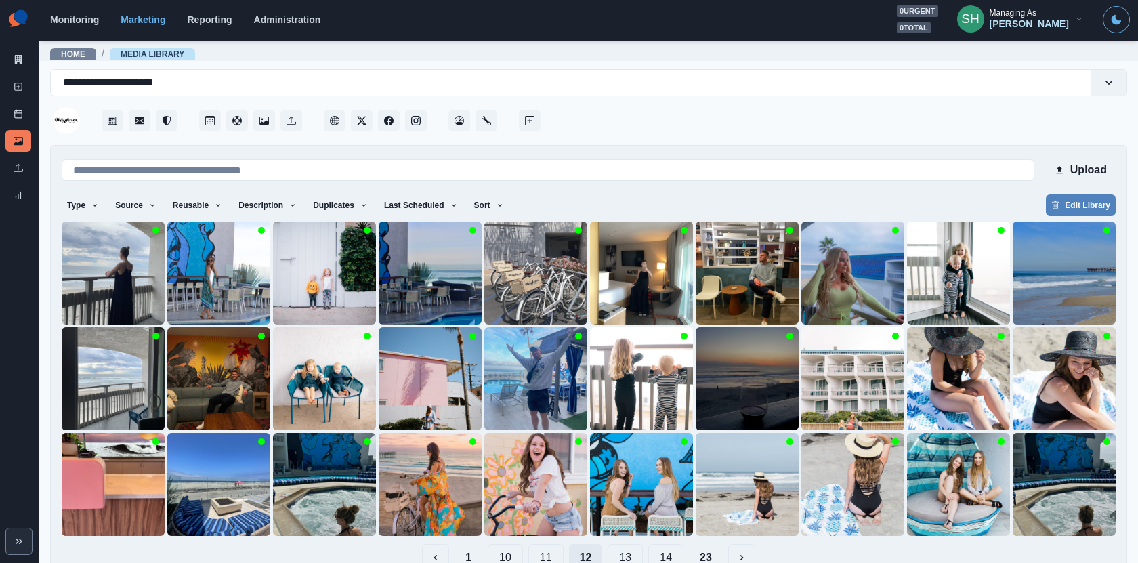
scroll to position [29, 0]
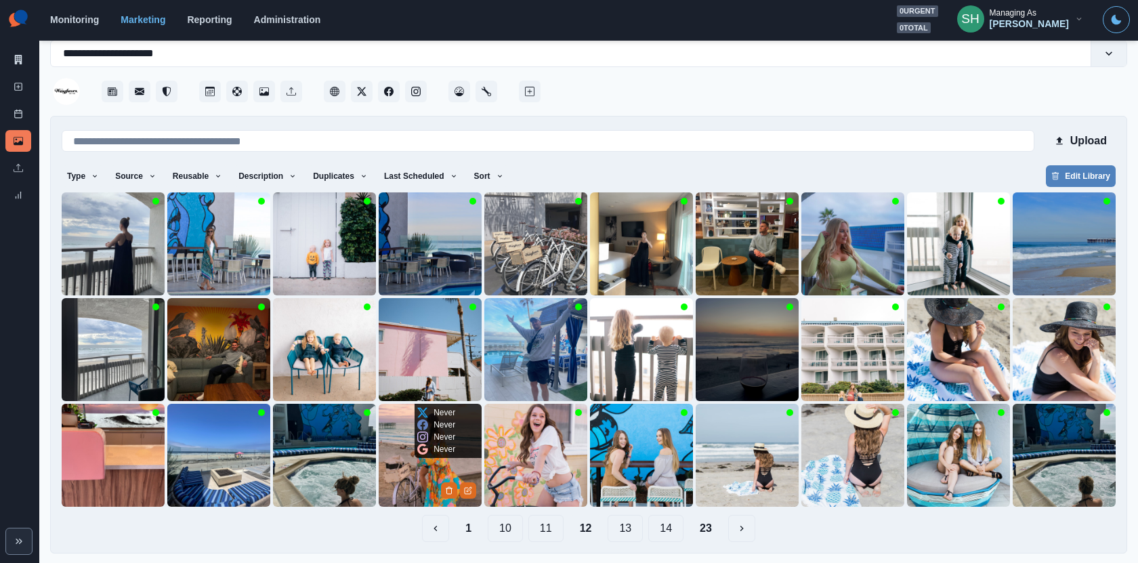
click at [417, 468] on img at bounding box center [430, 455] width 103 height 103
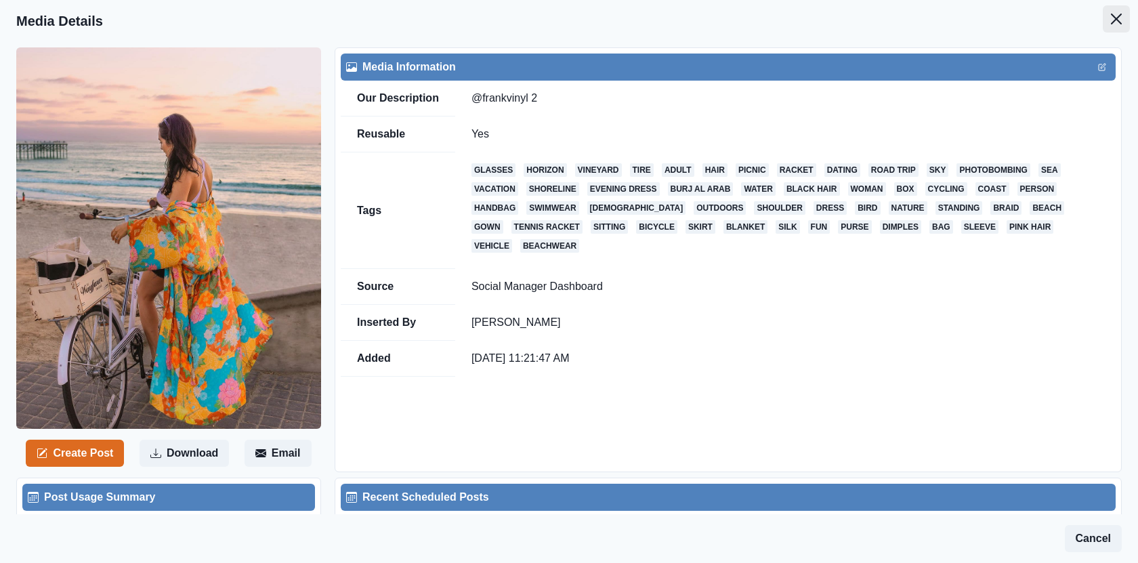
click at [1129, 22] on button "Close" at bounding box center [1116, 18] width 27 height 27
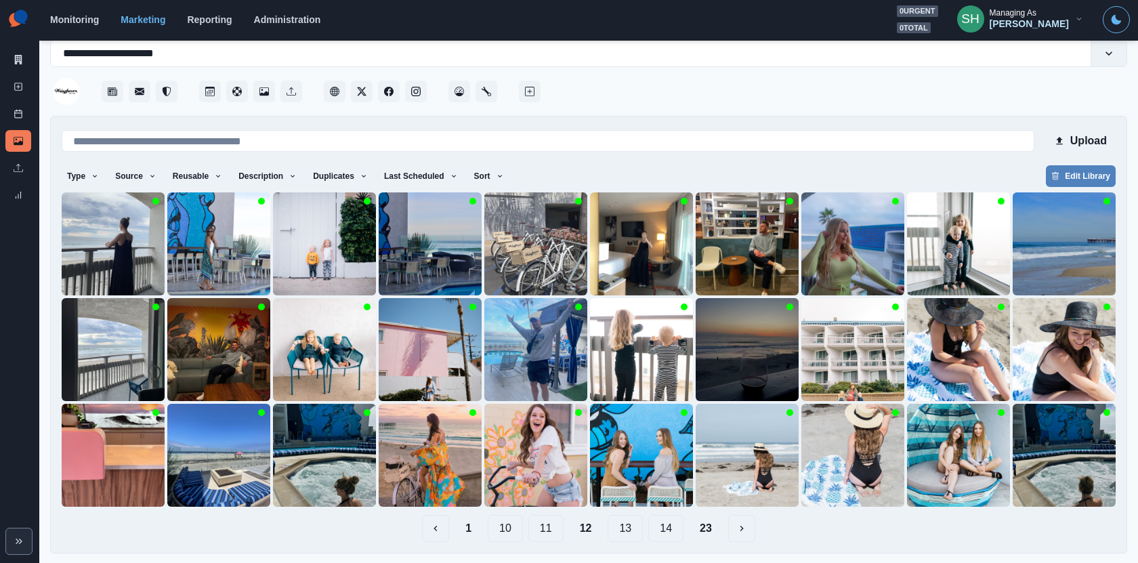
click at [620, 534] on button "13" at bounding box center [625, 528] width 35 height 27
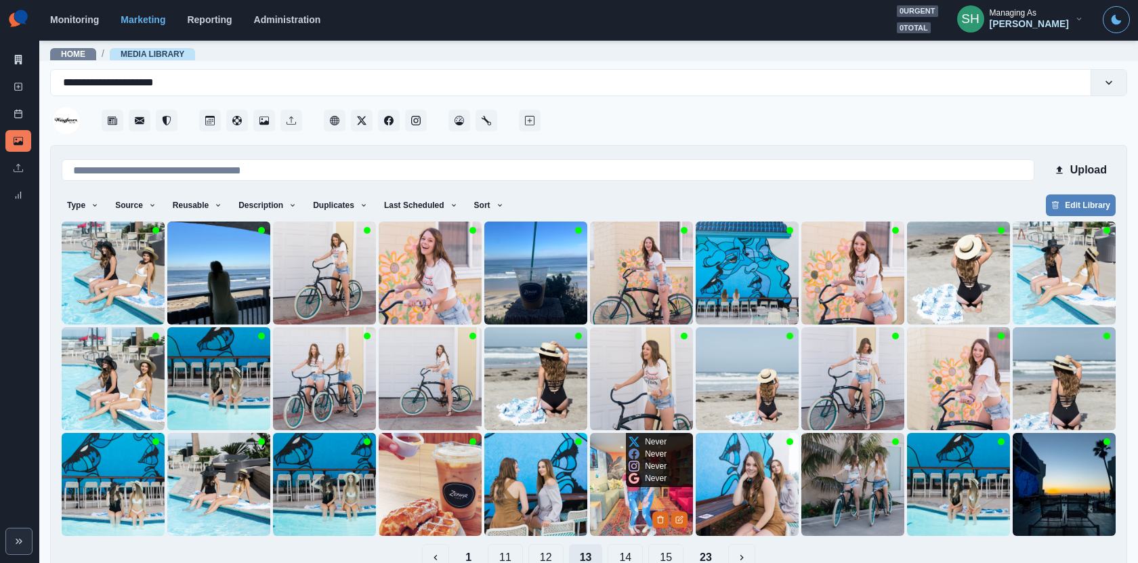
scroll to position [29, 0]
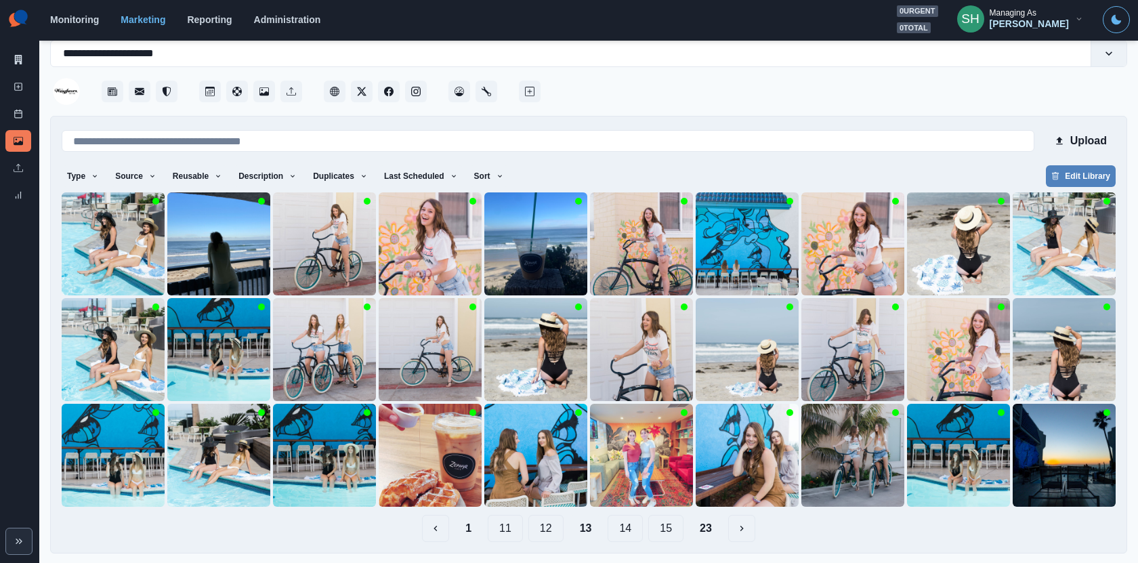
click at [615, 527] on button "14" at bounding box center [625, 528] width 35 height 27
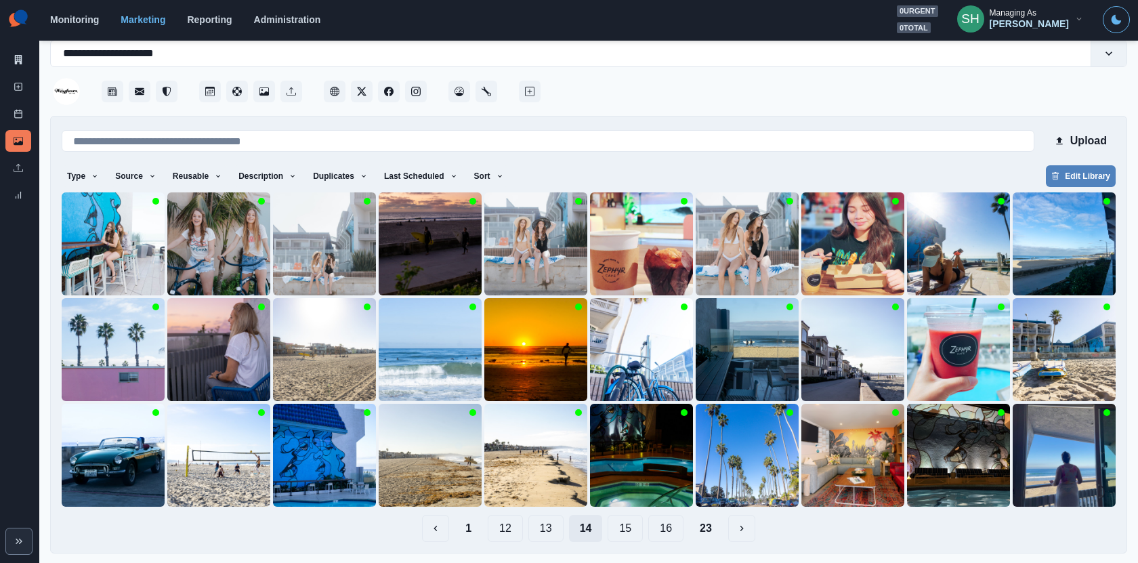
click at [615, 527] on button "15" at bounding box center [625, 528] width 35 height 27
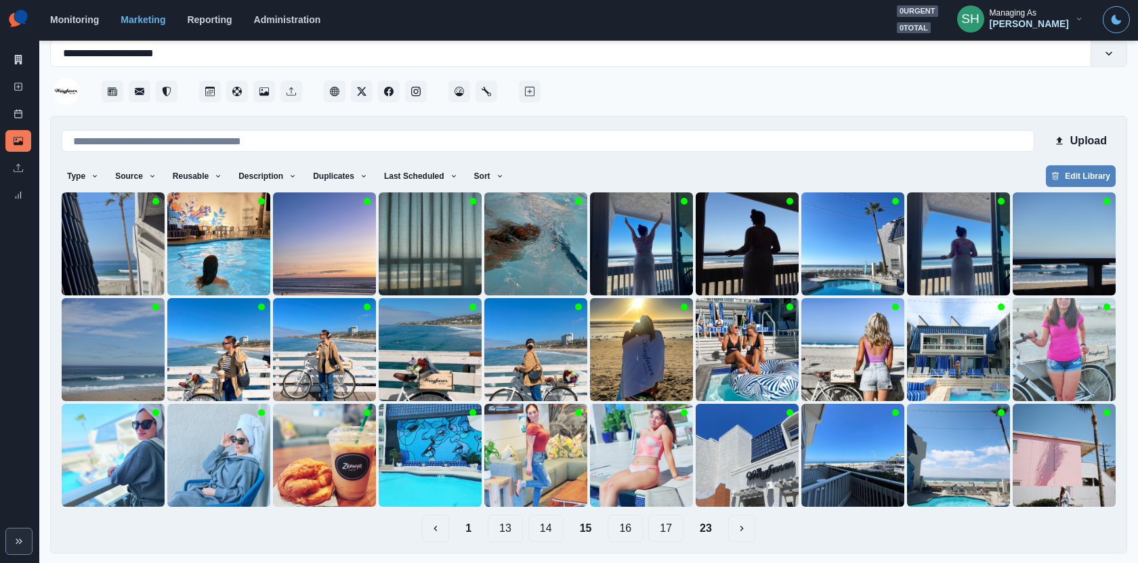
click at [610, 532] on button "16" at bounding box center [625, 528] width 35 height 27
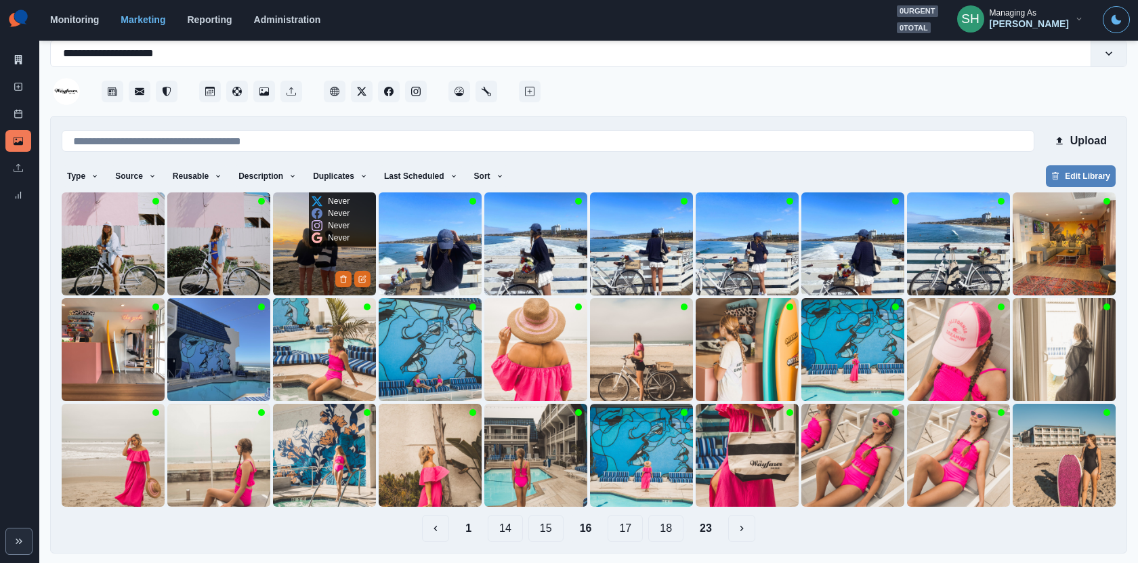
click at [322, 249] on img at bounding box center [324, 243] width 103 height 103
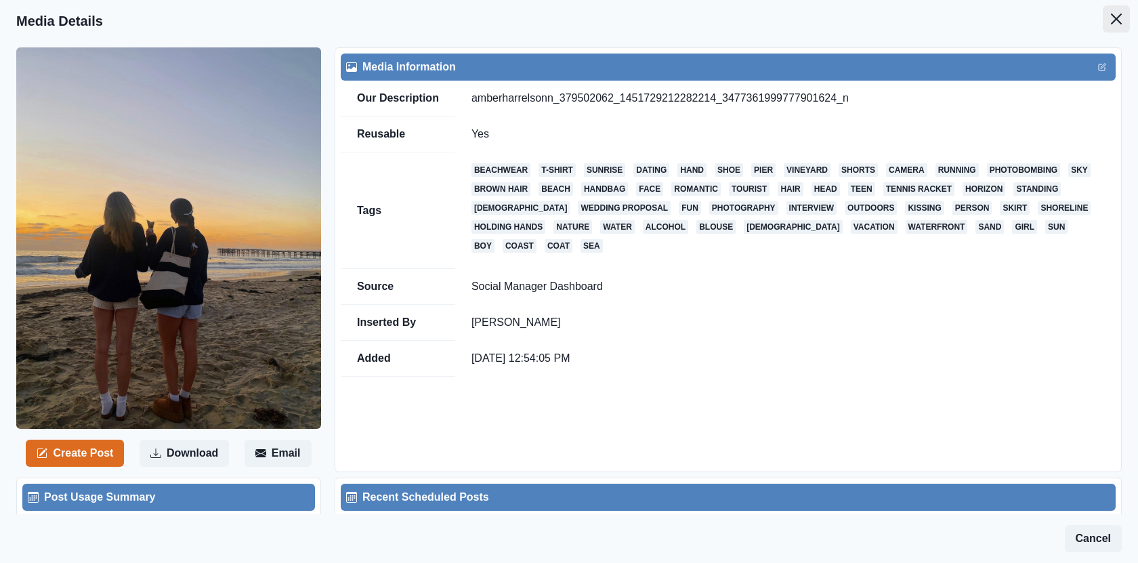
click at [1103, 24] on button "Close" at bounding box center [1116, 18] width 27 height 27
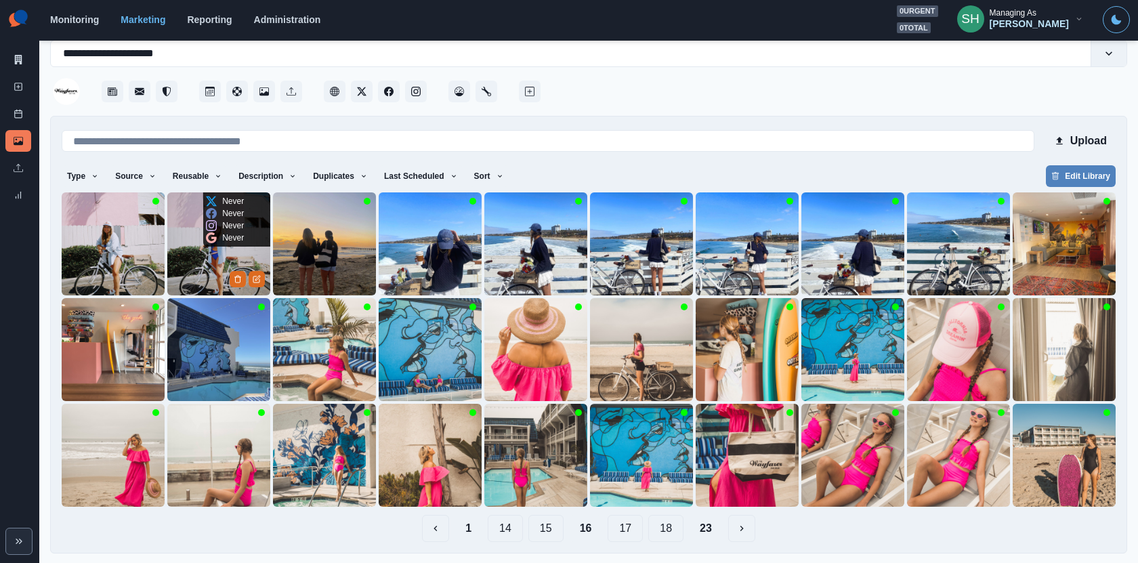
click at [190, 268] on img at bounding box center [218, 243] width 103 height 103
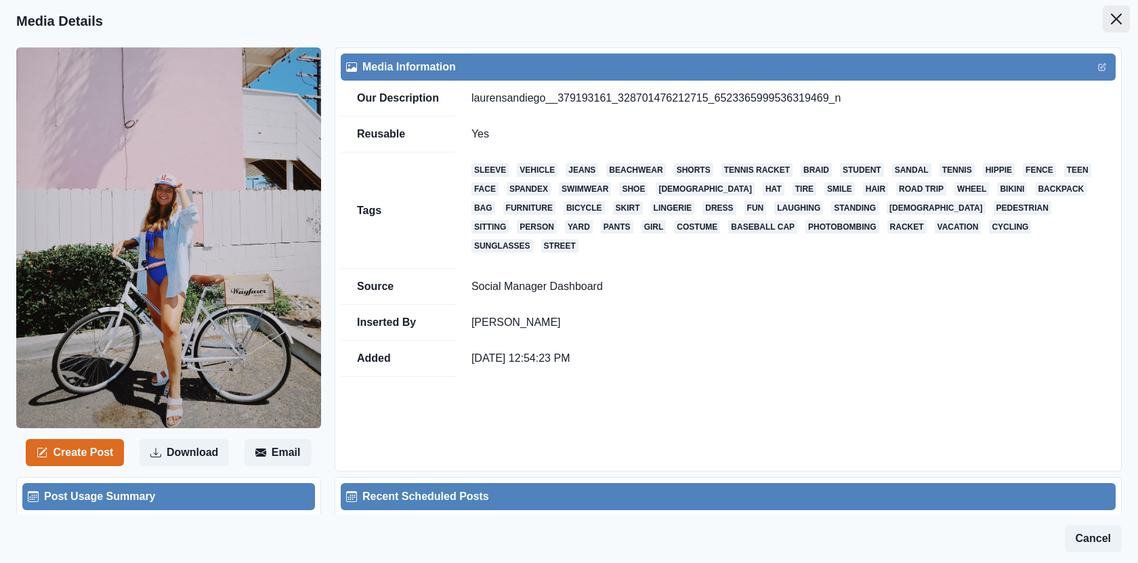
click at [1118, 20] on icon "Close" at bounding box center [1116, 19] width 11 height 11
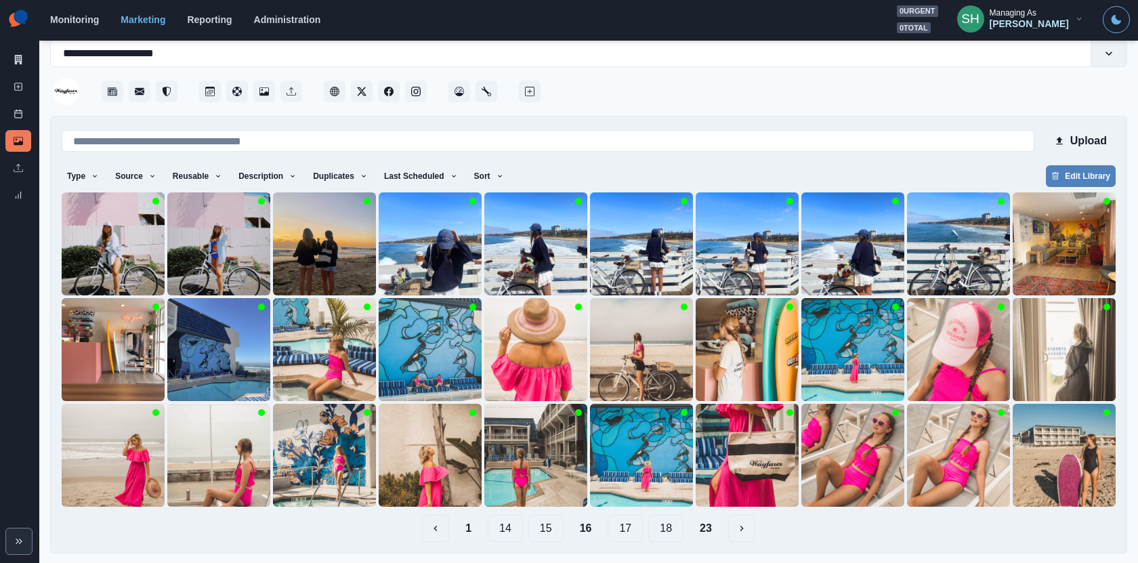
click at [626, 522] on button "17" at bounding box center [625, 528] width 35 height 27
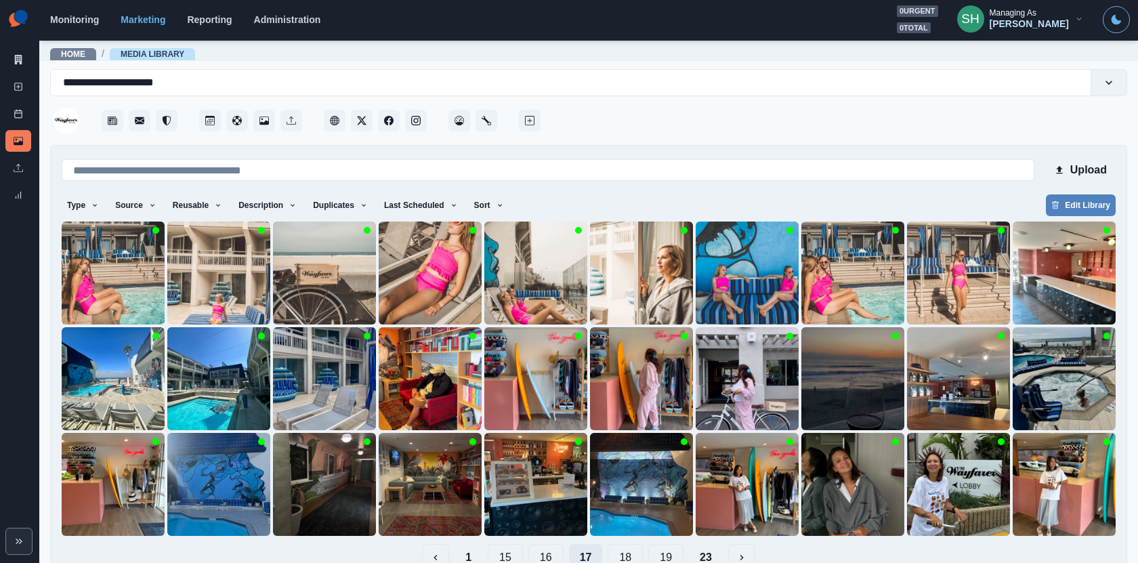
scroll to position [29, 0]
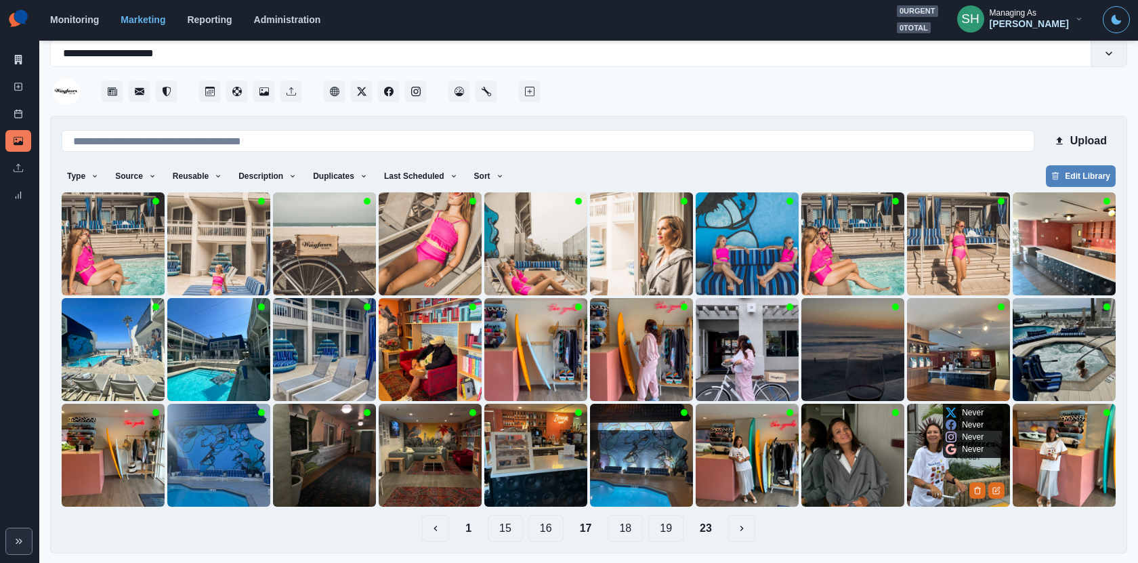
click at [929, 467] on img at bounding box center [958, 455] width 103 height 103
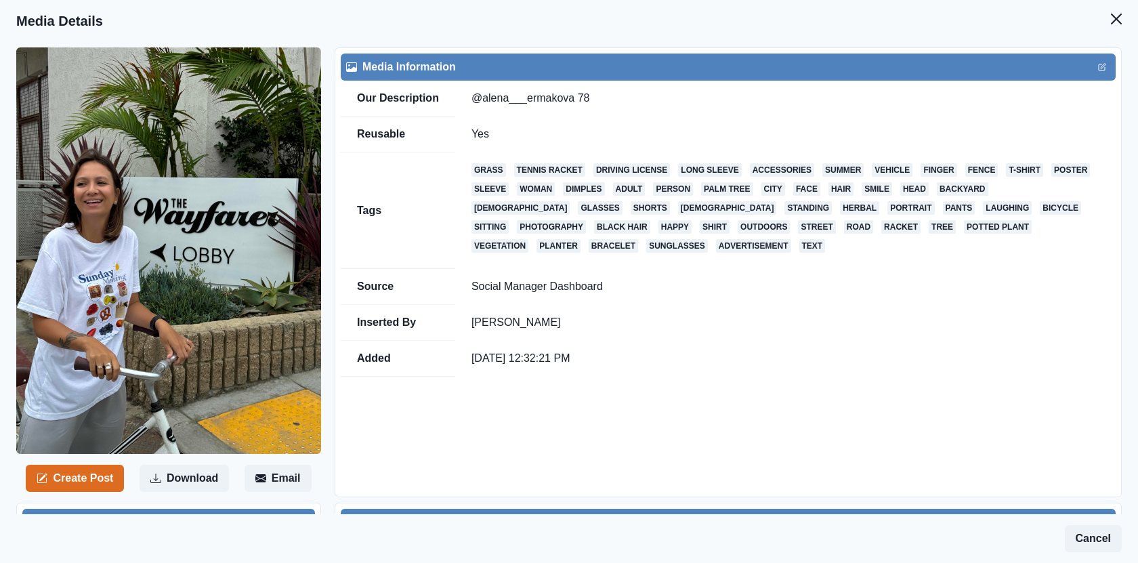
click at [1099, 34] on header "Media Details" at bounding box center [569, 21] width 1138 height 42
click at [1108, 28] on button "Close" at bounding box center [1116, 18] width 27 height 27
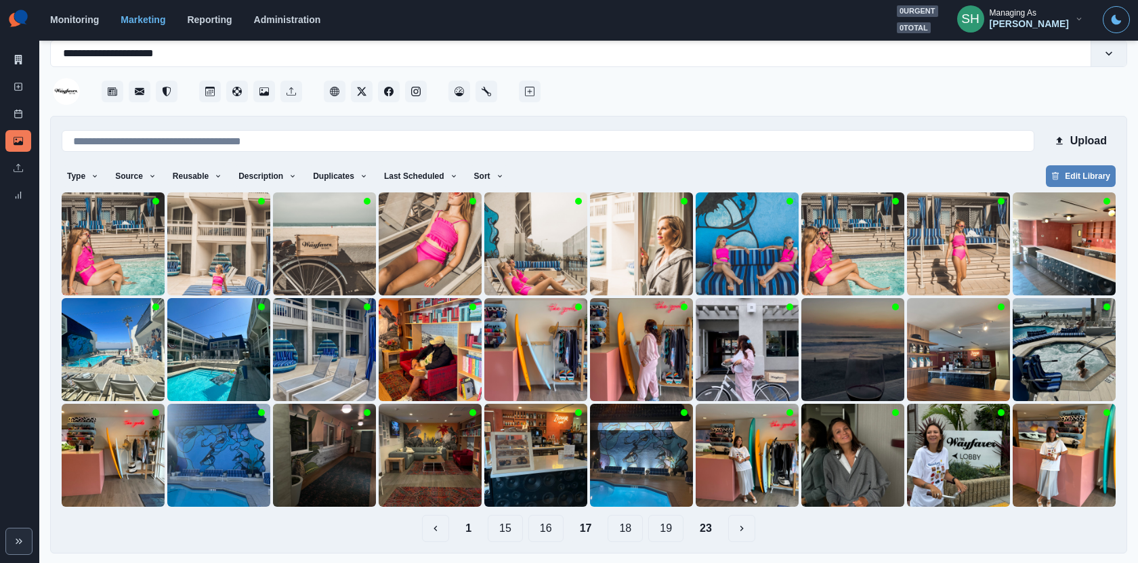
click at [629, 530] on button "18" at bounding box center [625, 528] width 35 height 27
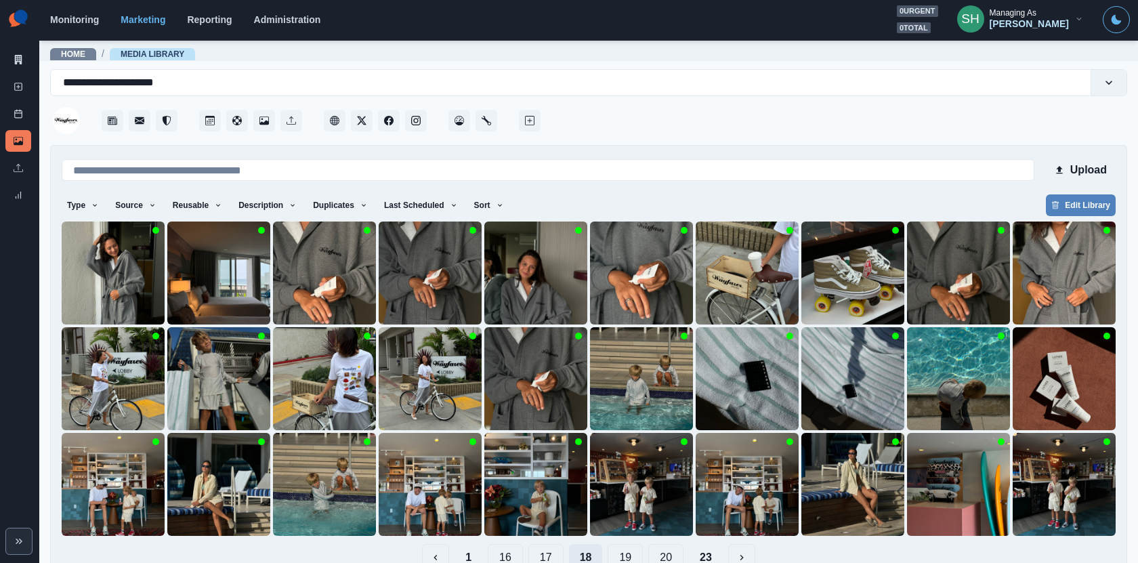
scroll to position [29, 0]
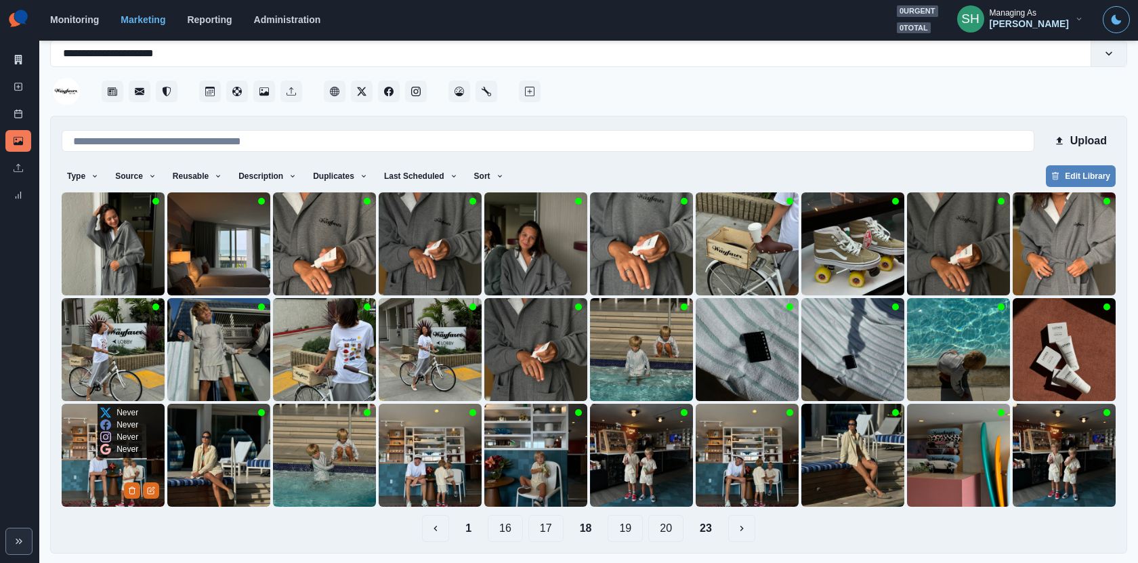
click at [99, 470] on img at bounding box center [113, 455] width 103 height 103
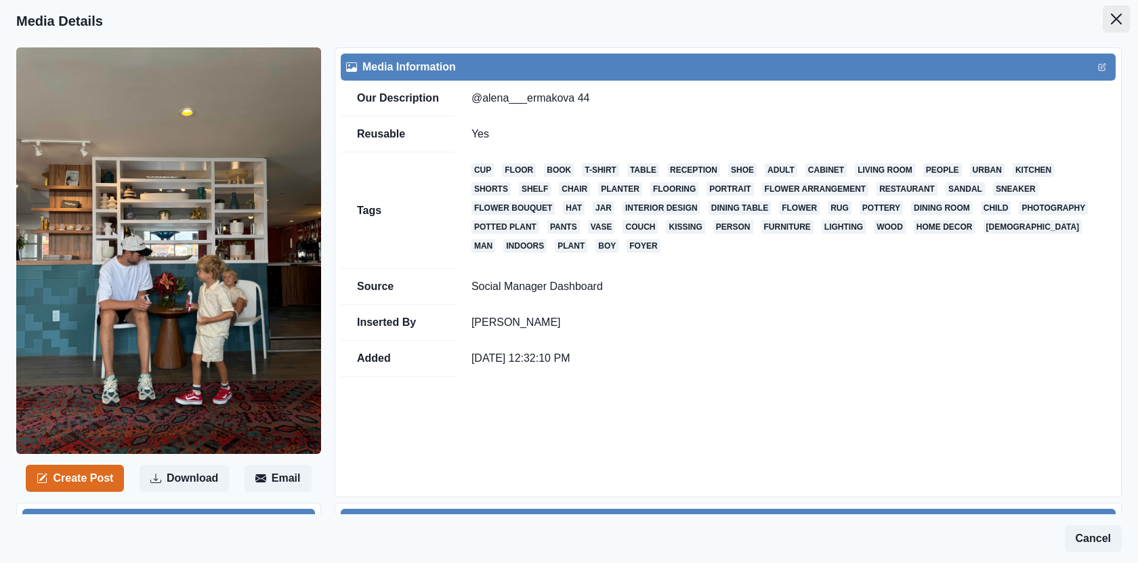
click at [1123, 16] on button "Close" at bounding box center [1116, 18] width 27 height 27
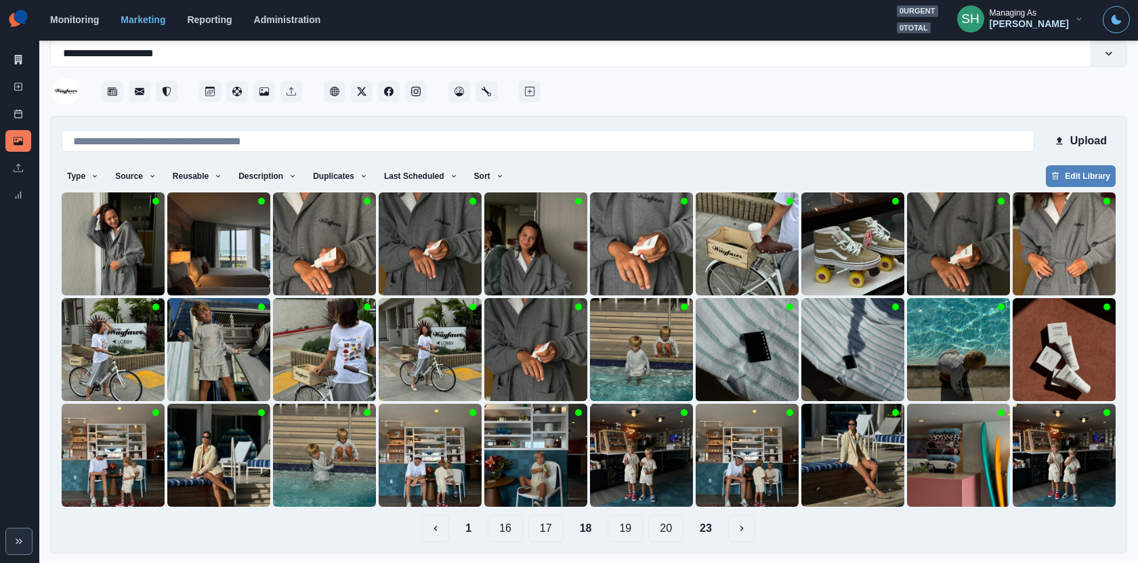
click at [613, 525] on button "19" at bounding box center [625, 528] width 35 height 27
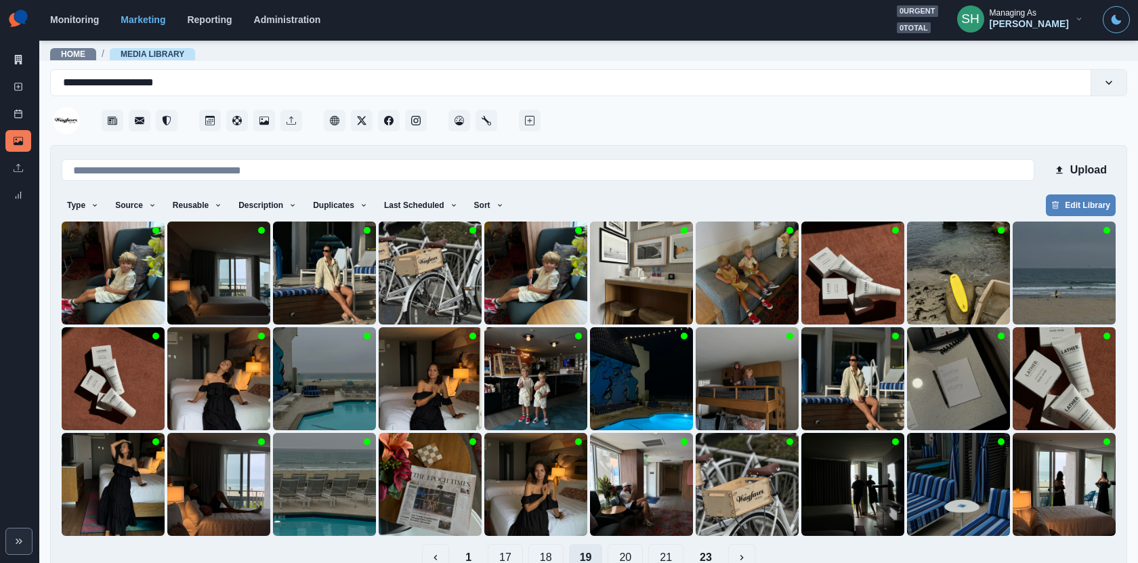
scroll to position [29, 0]
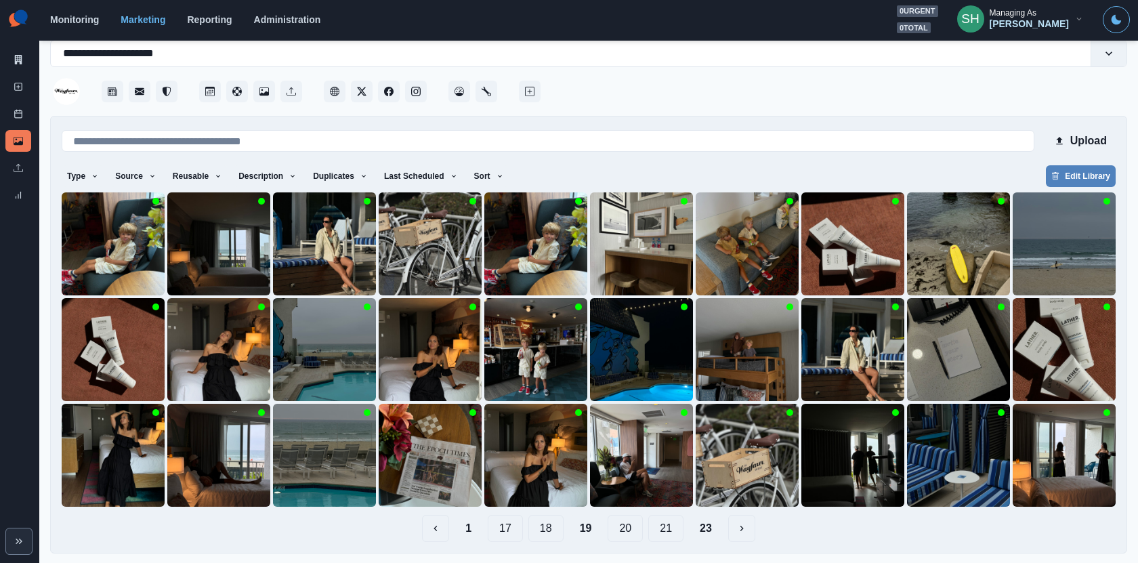
click at [627, 524] on button "20" at bounding box center [625, 528] width 35 height 27
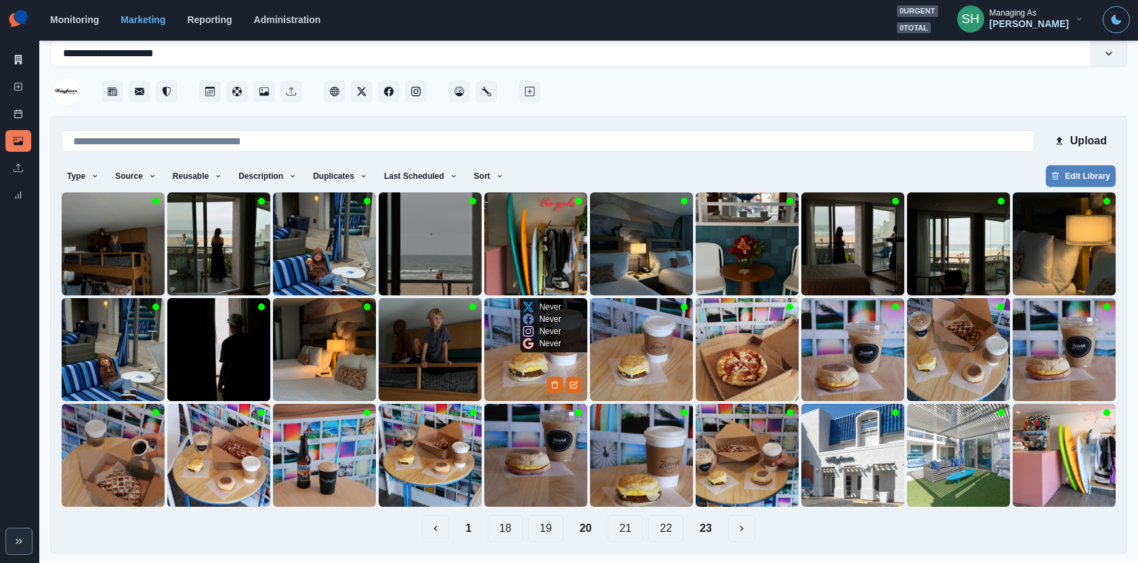
click at [519, 366] on img at bounding box center [535, 349] width 103 height 103
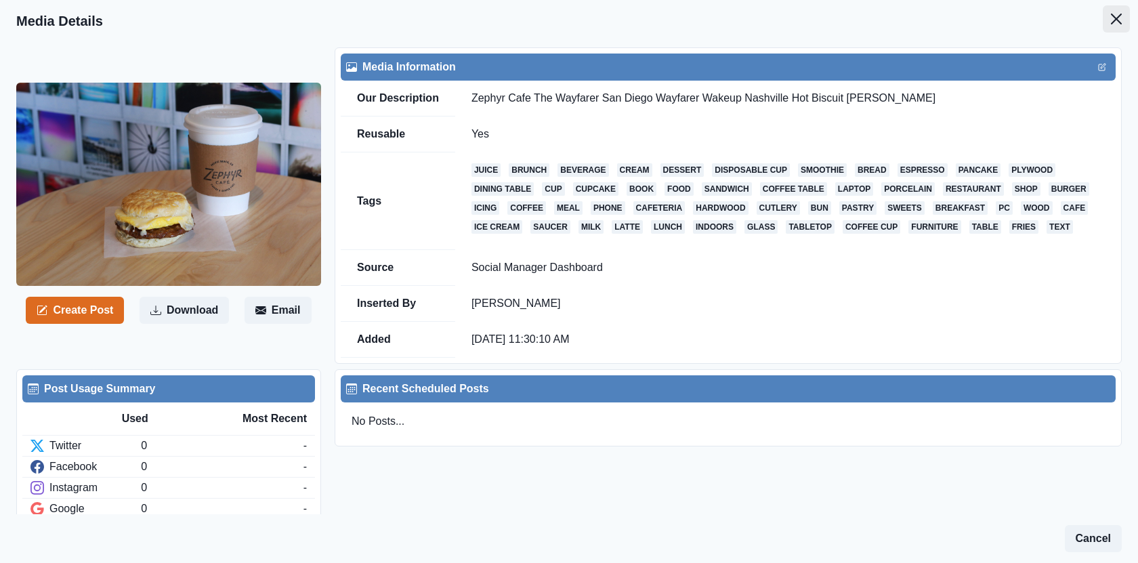
click at [1127, 10] on button "Close" at bounding box center [1116, 18] width 27 height 27
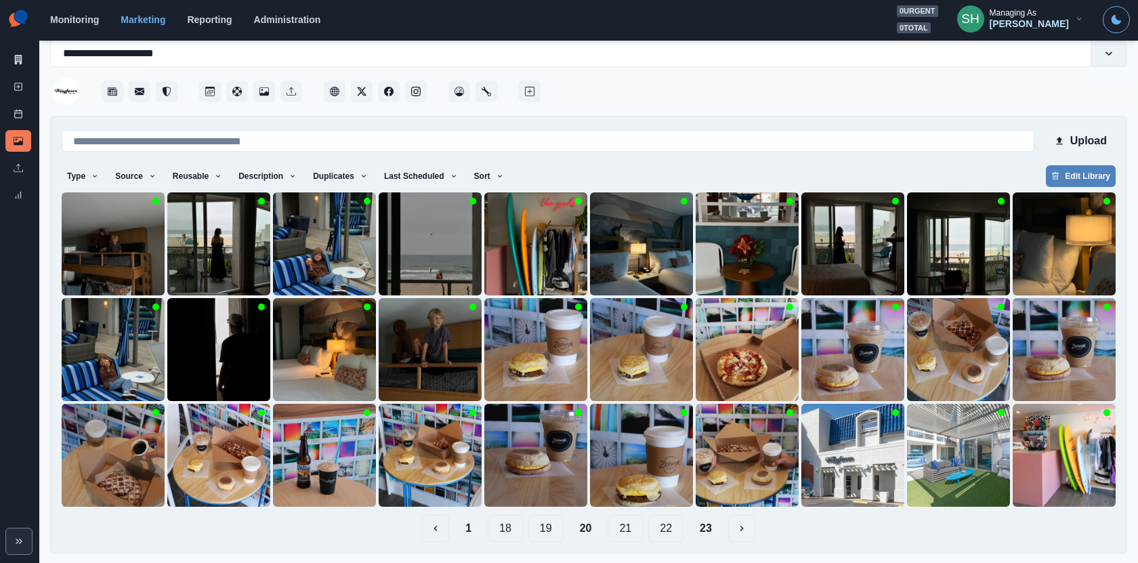
click at [617, 527] on button "21" at bounding box center [625, 528] width 35 height 27
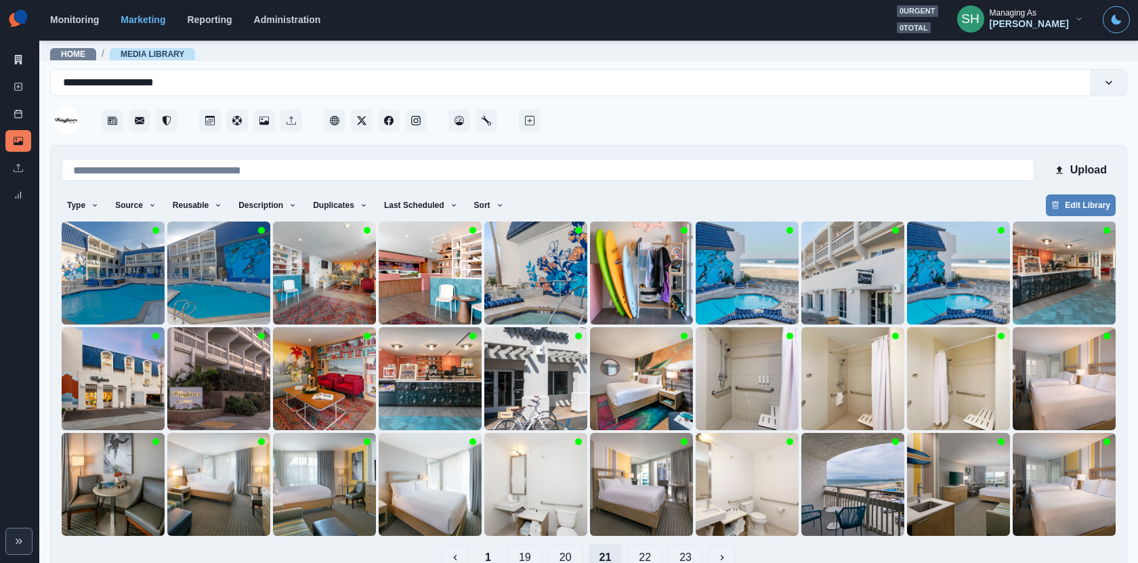
scroll to position [29, 0]
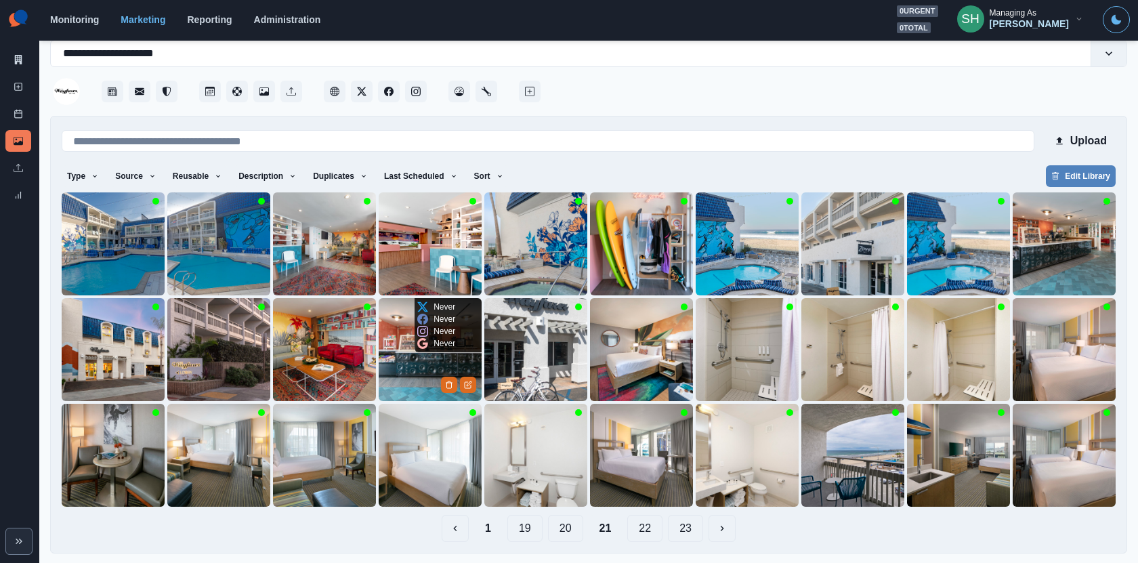
click at [417, 377] on img at bounding box center [430, 349] width 103 height 103
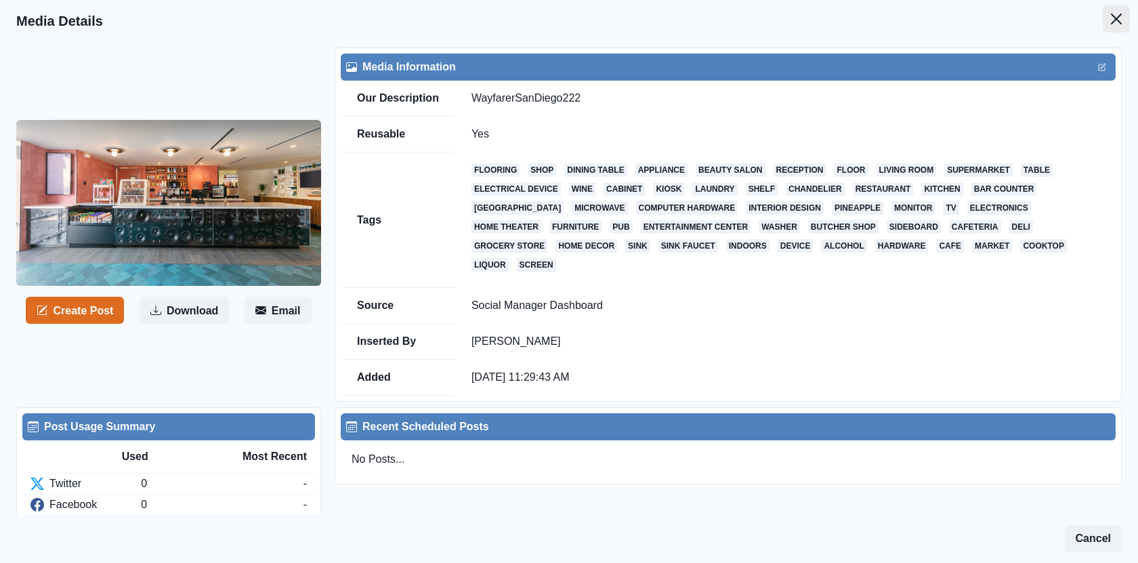
click at [1123, 22] on button "Close" at bounding box center [1116, 18] width 27 height 27
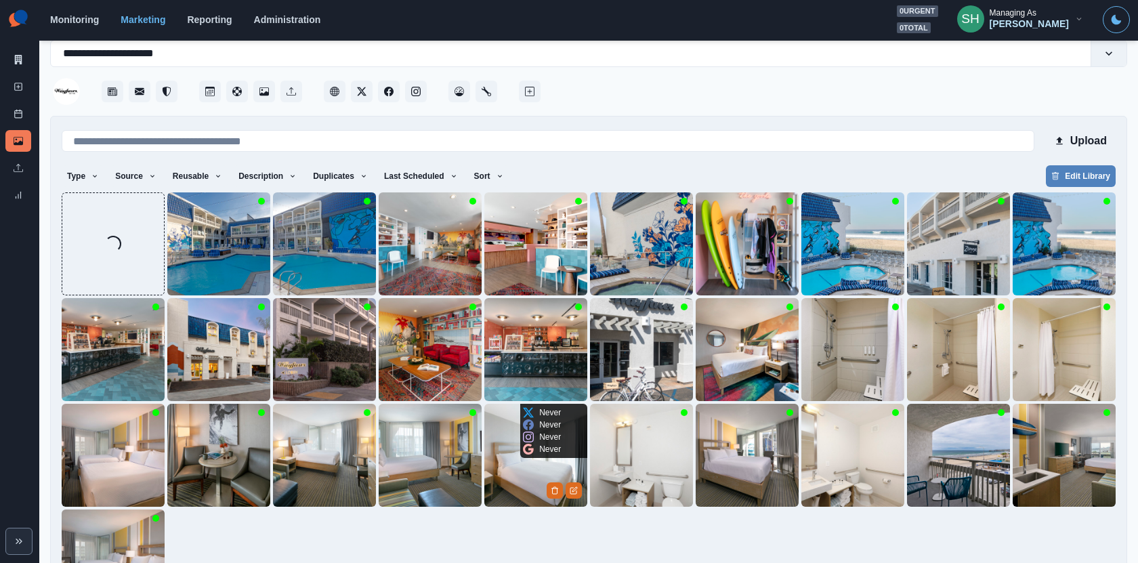
scroll to position [135, 0]
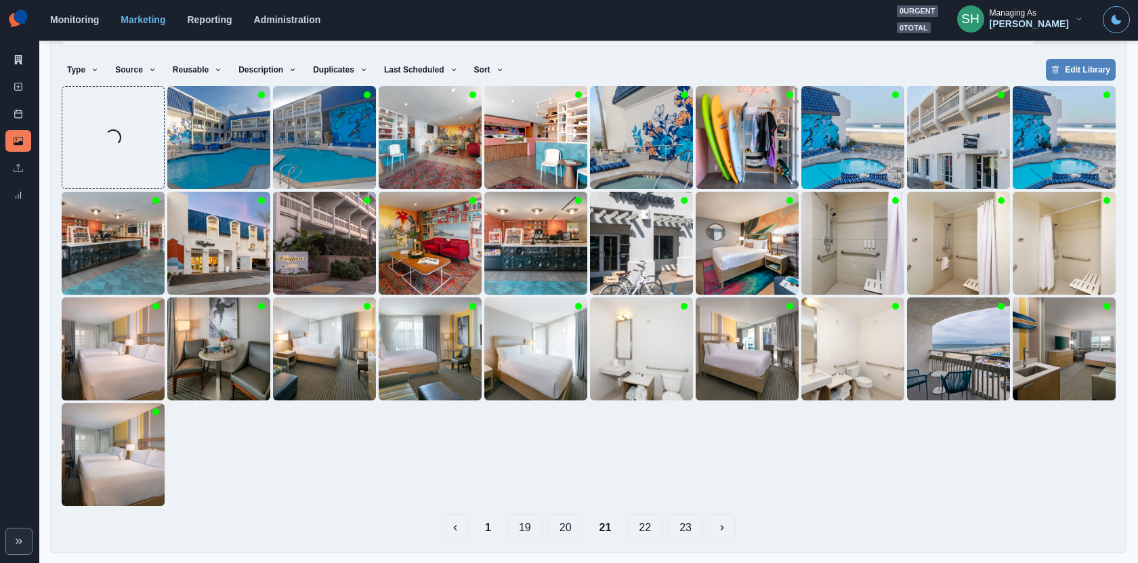
click at [476, 530] on button "1" at bounding box center [488, 527] width 28 height 27
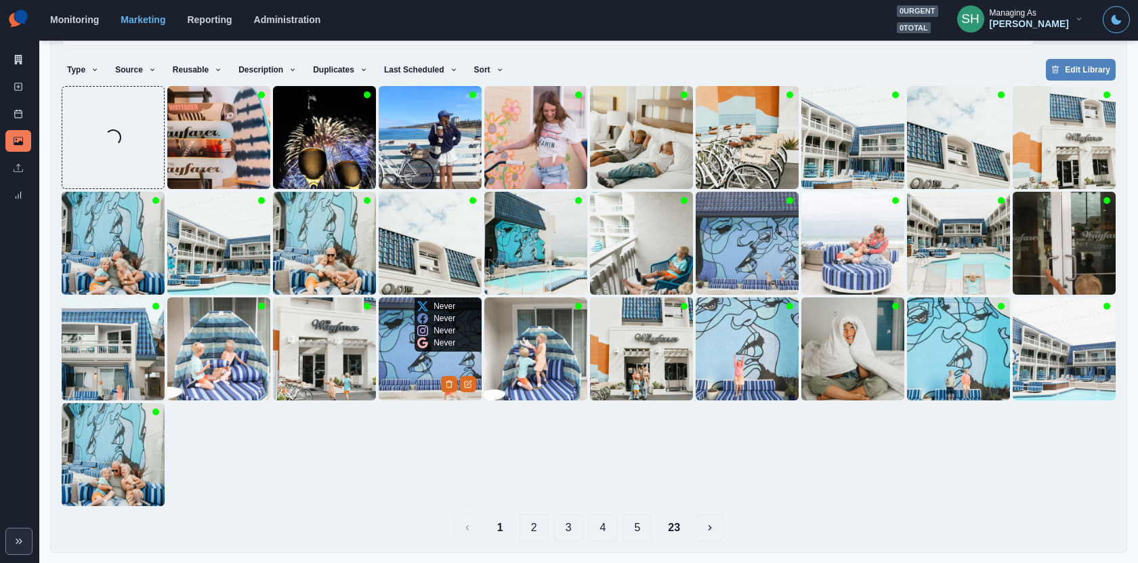
scroll to position [0, 0]
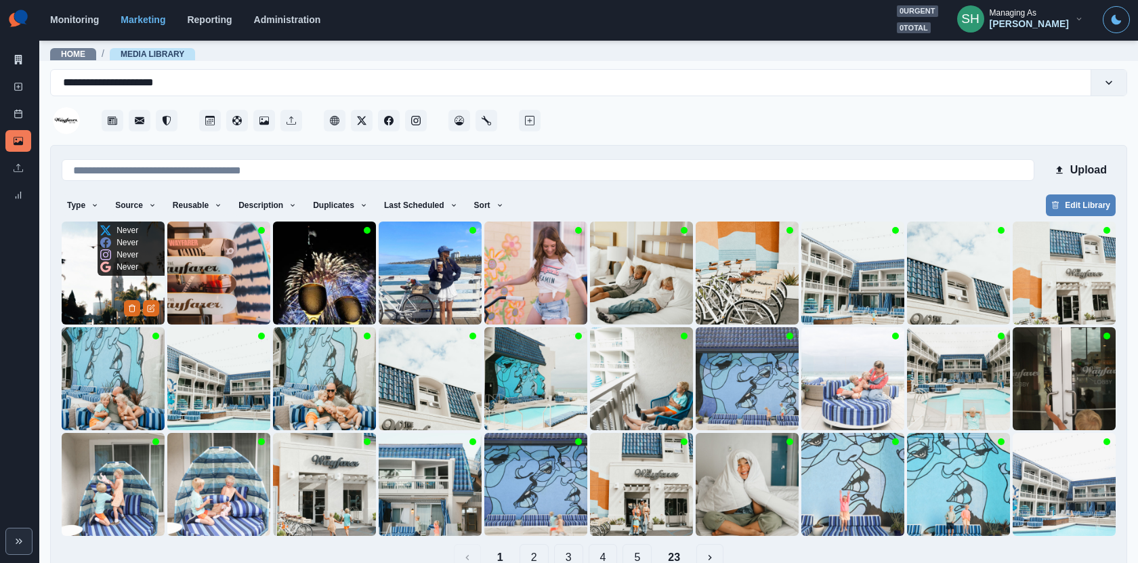
click at [100, 309] on img at bounding box center [113, 273] width 103 height 103
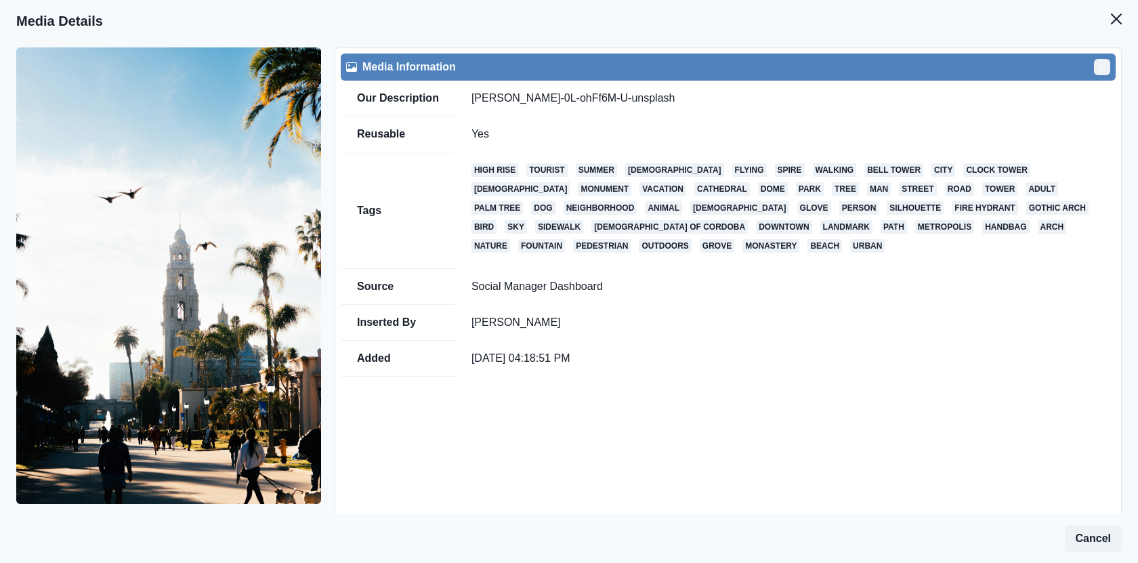
click at [1106, 68] on icon "Edit" at bounding box center [1102, 67] width 8 height 8
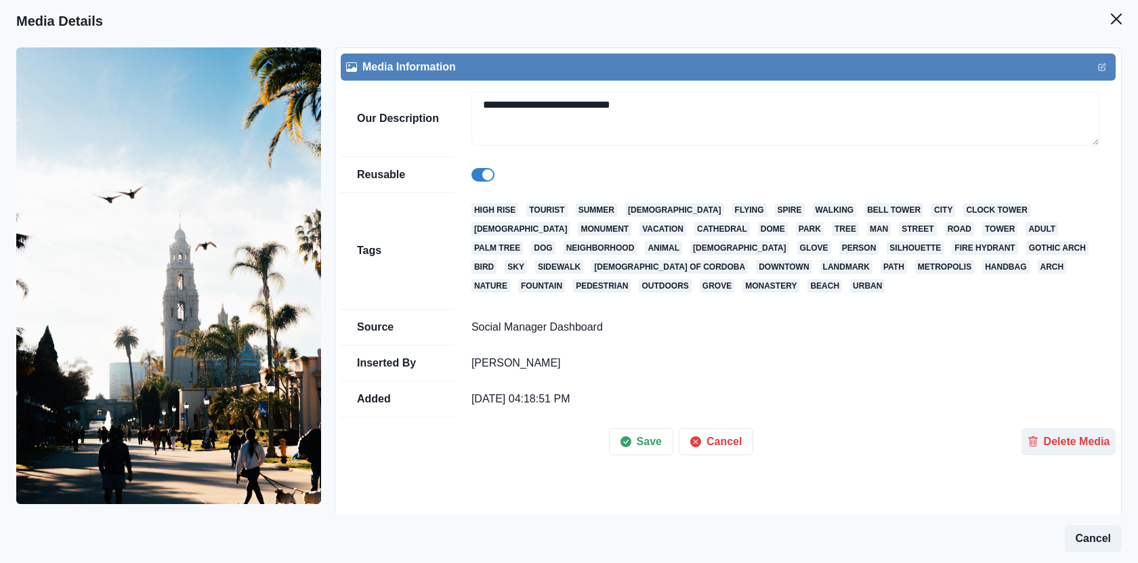
drag, startPoint x: 614, startPoint y: 105, endPoint x: 337, endPoint y: 103, distance: 277.1
click at [337, 103] on div "**********" at bounding box center [728, 297] width 787 height 500
paste textarea "**********"
type textarea "**********"
click at [631, 426] on div "Save Cancel" at bounding box center [681, 436] width 681 height 38
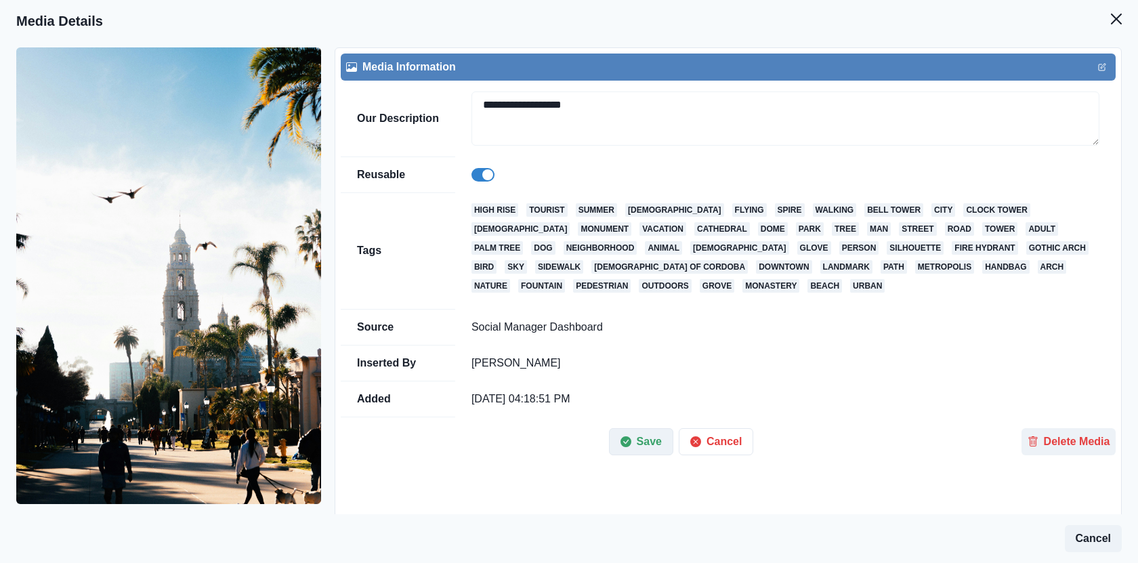
click at [636, 444] on button "Save" at bounding box center [641, 441] width 64 height 27
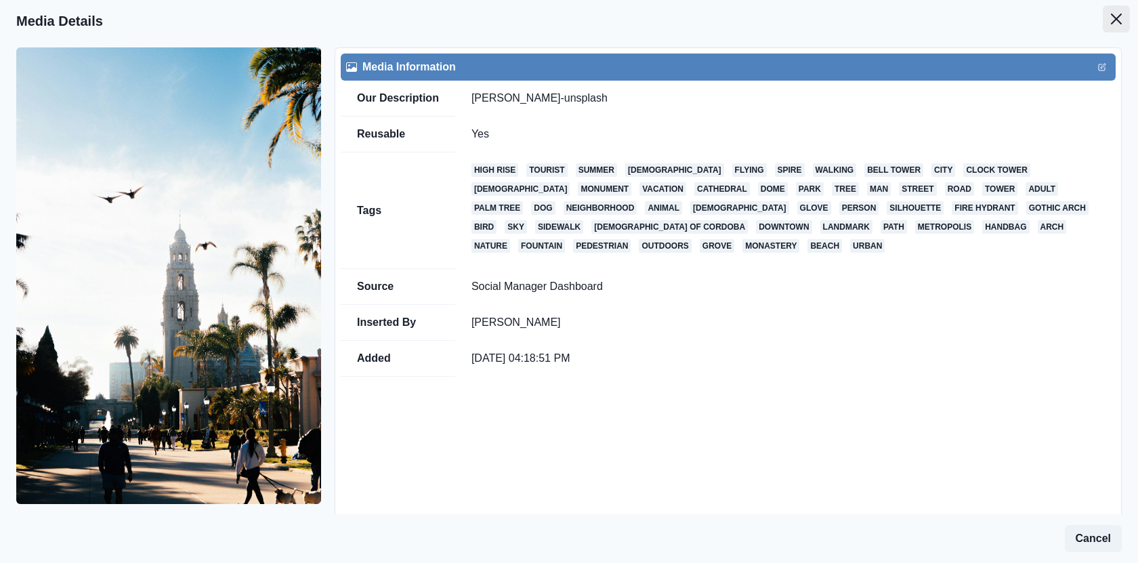
click at [1111, 24] on button "Close" at bounding box center [1116, 18] width 27 height 27
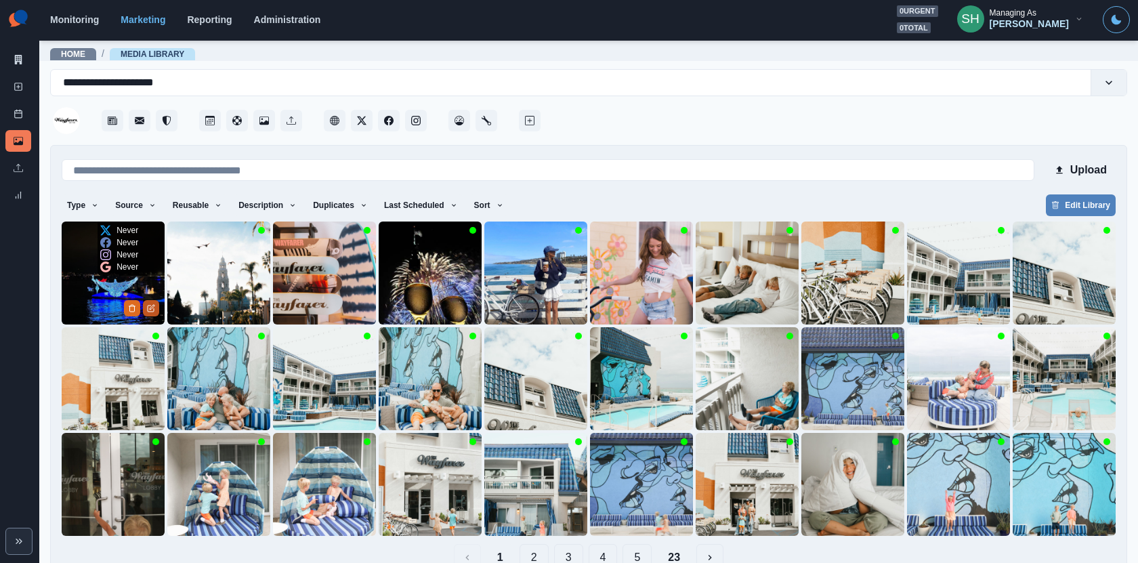
click at [146, 306] on button "Edit Media" at bounding box center [151, 308] width 16 height 16
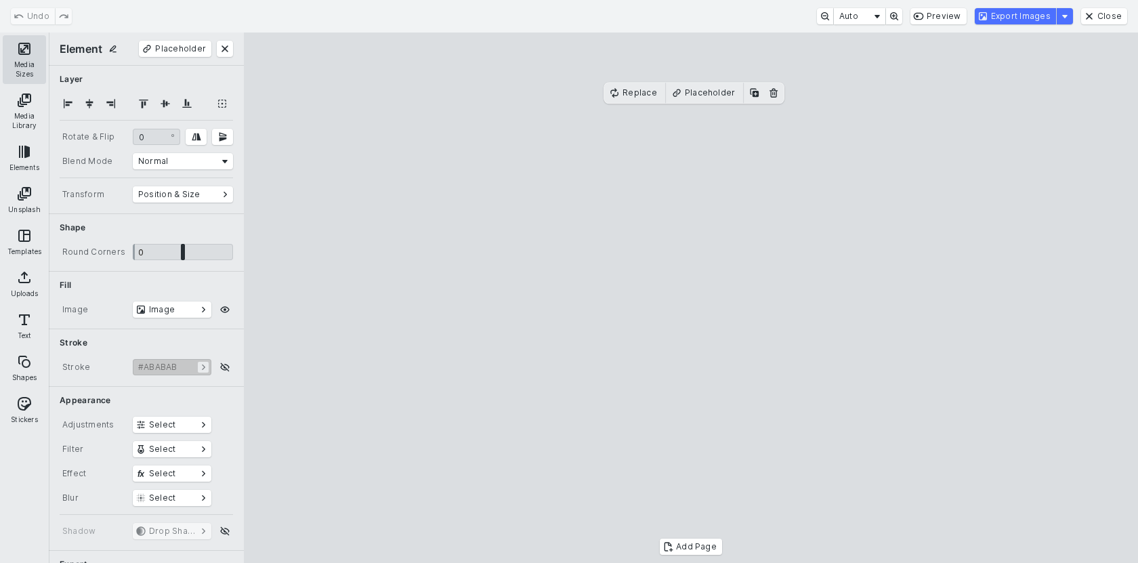
click at [24, 67] on button "Media Sizes" at bounding box center [24, 59] width 43 height 49
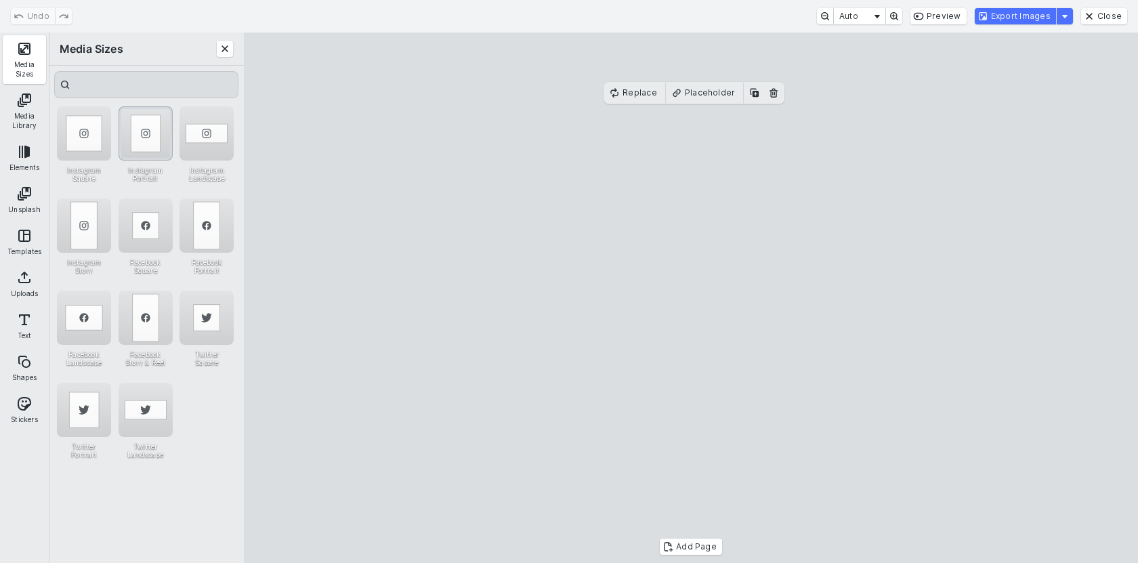
click at [125, 148] on div "Instagram Portrait" at bounding box center [146, 133] width 54 height 54
drag, startPoint x: 513, startPoint y: 520, endPoint x: 467, endPoint y: 538, distance: 49.6
click at [691, 298] on cesdk-canvas "Editor canvas" at bounding box center [691, 298] width 0 height 0
drag, startPoint x: 849, startPoint y: 110, endPoint x: 856, endPoint y: 102, distance: 11.1
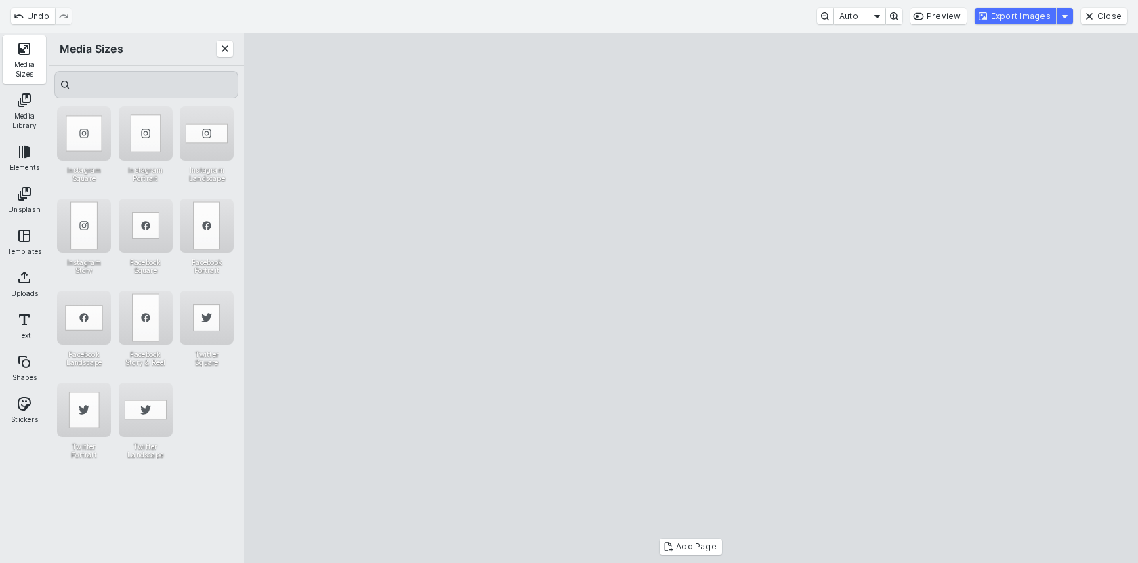
click at [691, 298] on cesdk-canvas "Editor canvas" at bounding box center [691, 298] width 0 height 0
drag, startPoint x: 851, startPoint y: 117, endPoint x: 871, endPoint y: 81, distance: 40.9
click at [691, 298] on cesdk-canvas "Editor canvas" at bounding box center [691, 298] width 0 height 0
drag, startPoint x: 775, startPoint y: 300, endPoint x: 771, endPoint y: 250, distance: 50.3
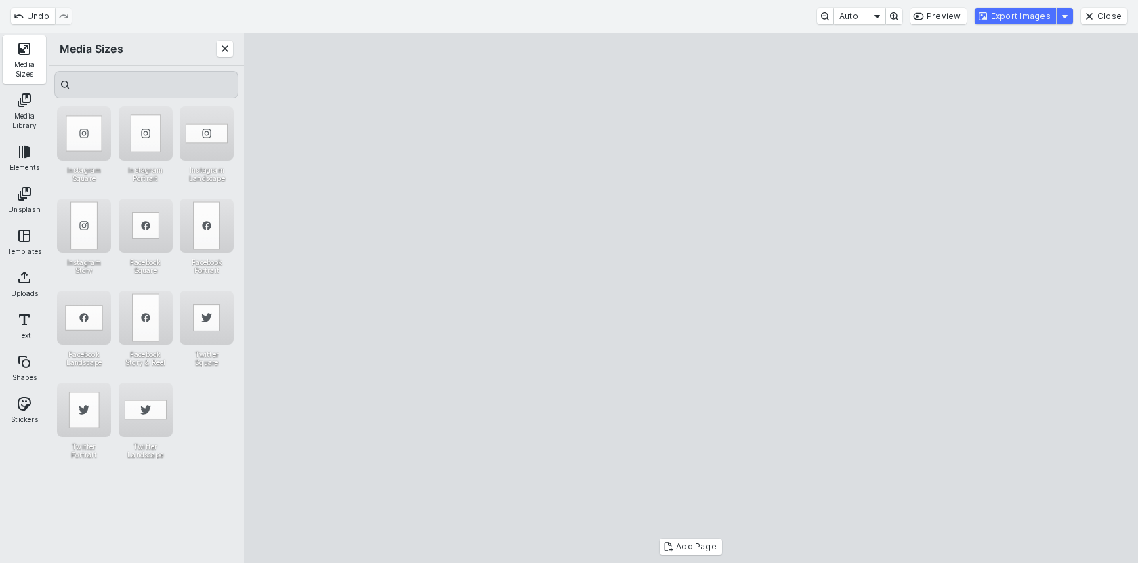
click at [691, 298] on cesdk-canvas "Editor canvas" at bounding box center [691, 298] width 0 height 0
drag, startPoint x: 871, startPoint y: 508, endPoint x: 879, endPoint y: 519, distance: 13.5
click at [691, 298] on cesdk-canvas "Editor canvas" at bounding box center [691, 298] width 0 height 0
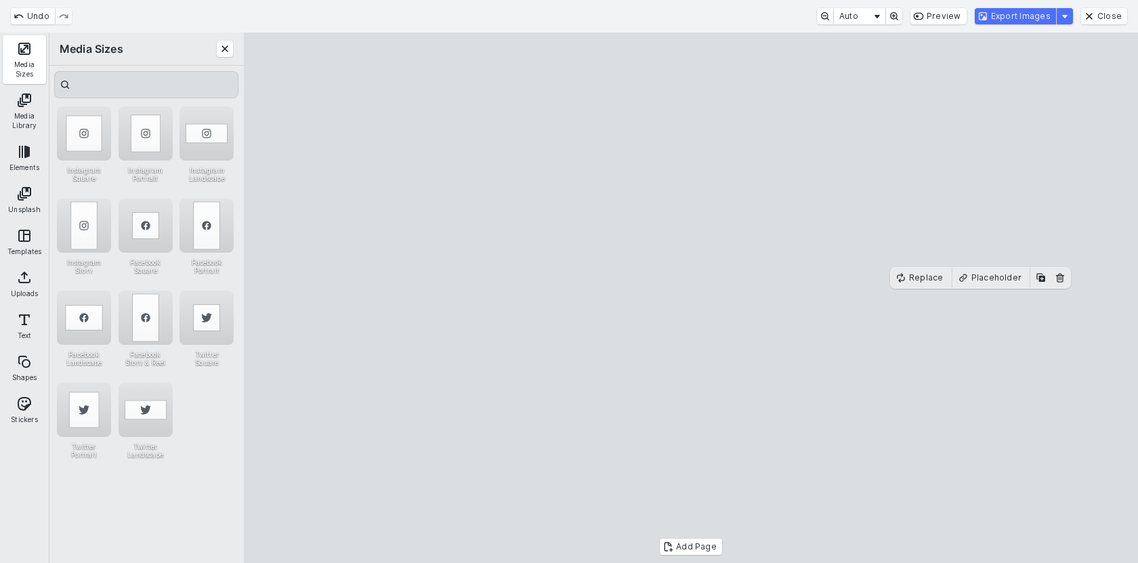
click at [691, 298] on cesdk-canvas "Editor canvas" at bounding box center [691, 298] width 0 height 0
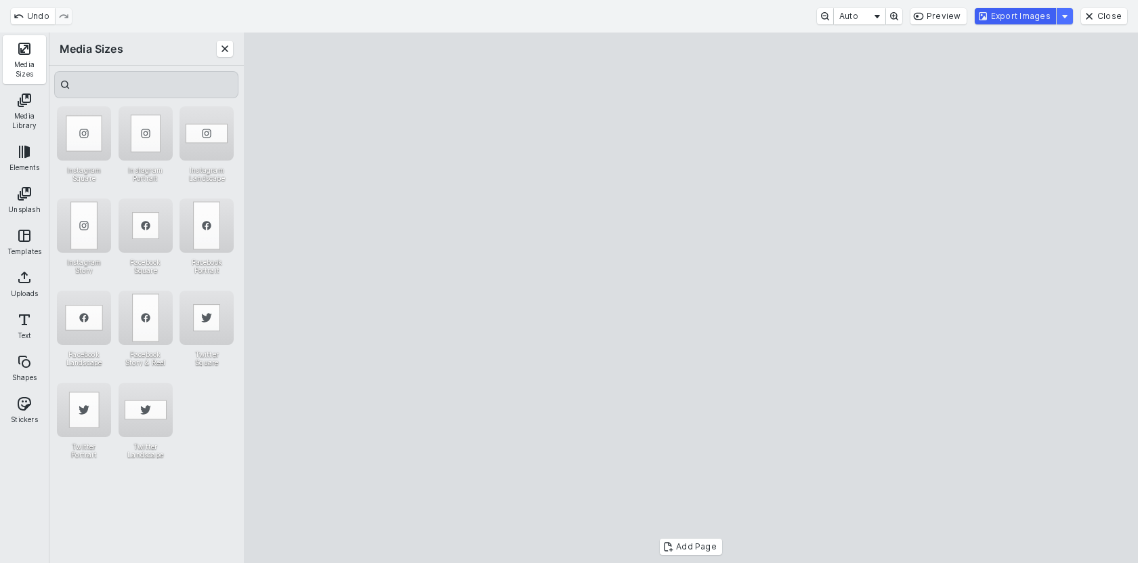
click at [1001, 21] on button "Export Images" at bounding box center [1015, 16] width 81 height 16
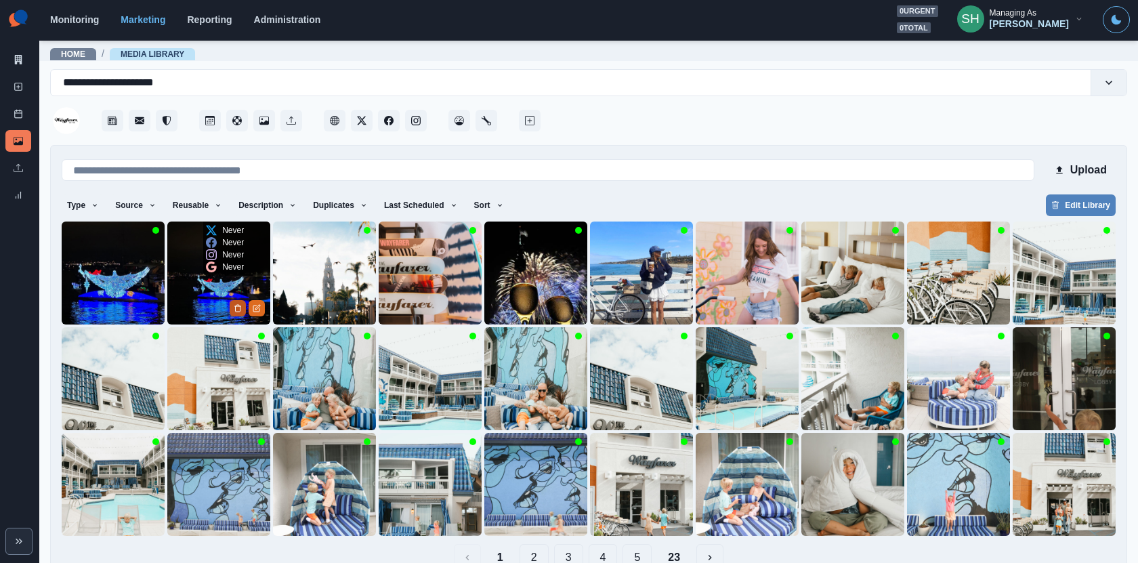
click at [235, 306] on polyline "Delete Media" at bounding box center [238, 306] width 6 height 0
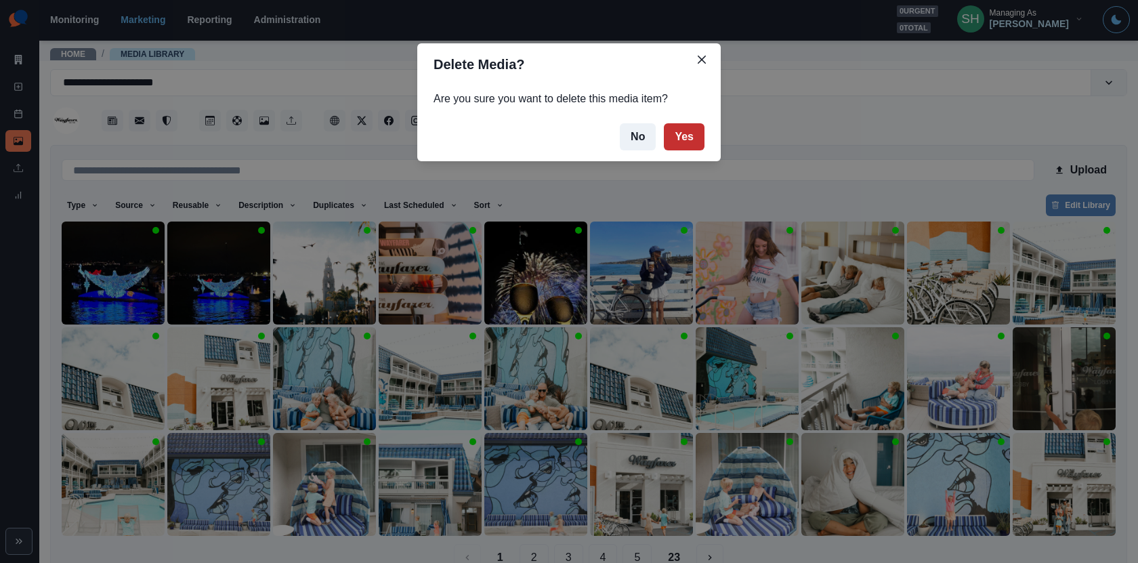
click at [689, 139] on button "Yes" at bounding box center [684, 136] width 41 height 27
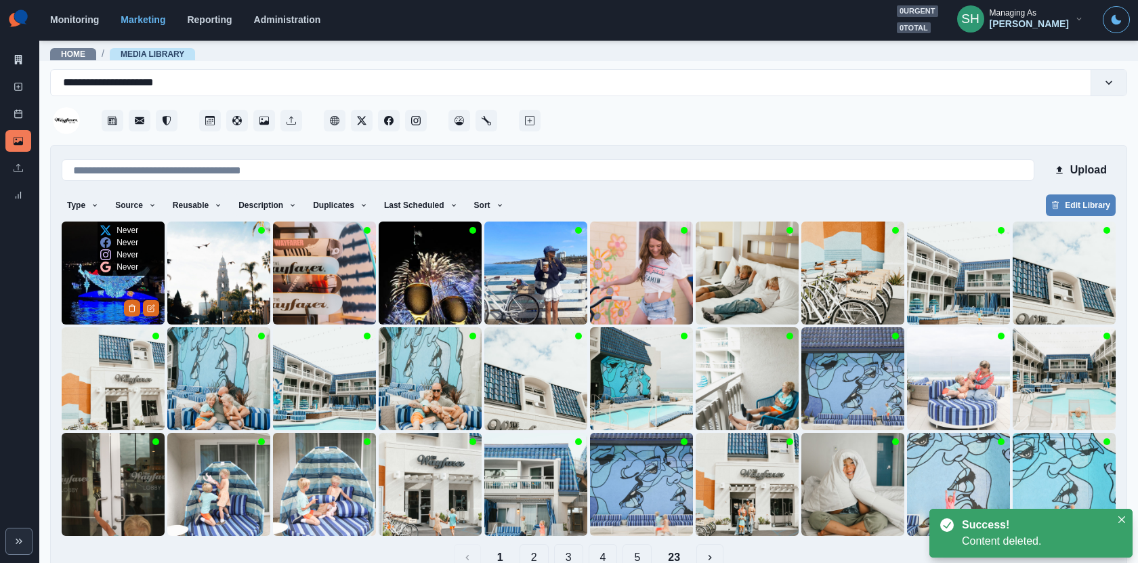
click at [80, 301] on img at bounding box center [113, 273] width 103 height 103
